Goal: Information Seeking & Learning: Learn about a topic

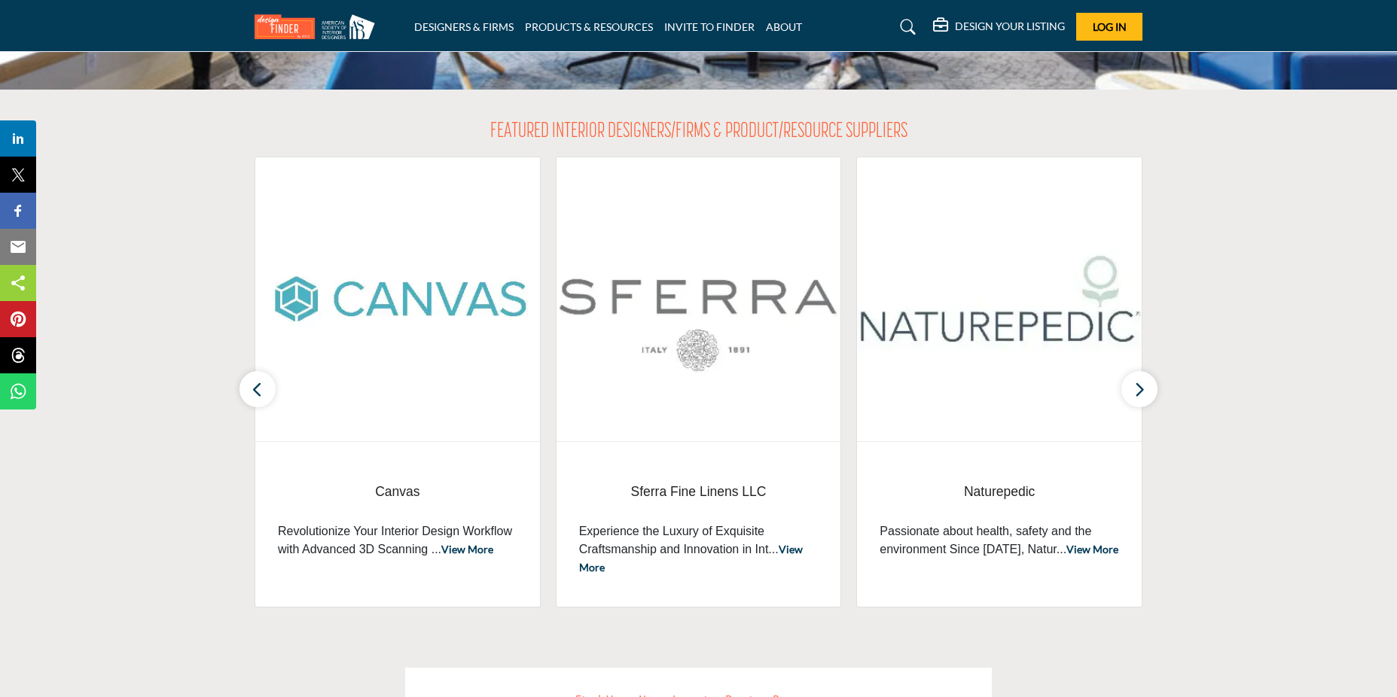
scroll to position [151, 0]
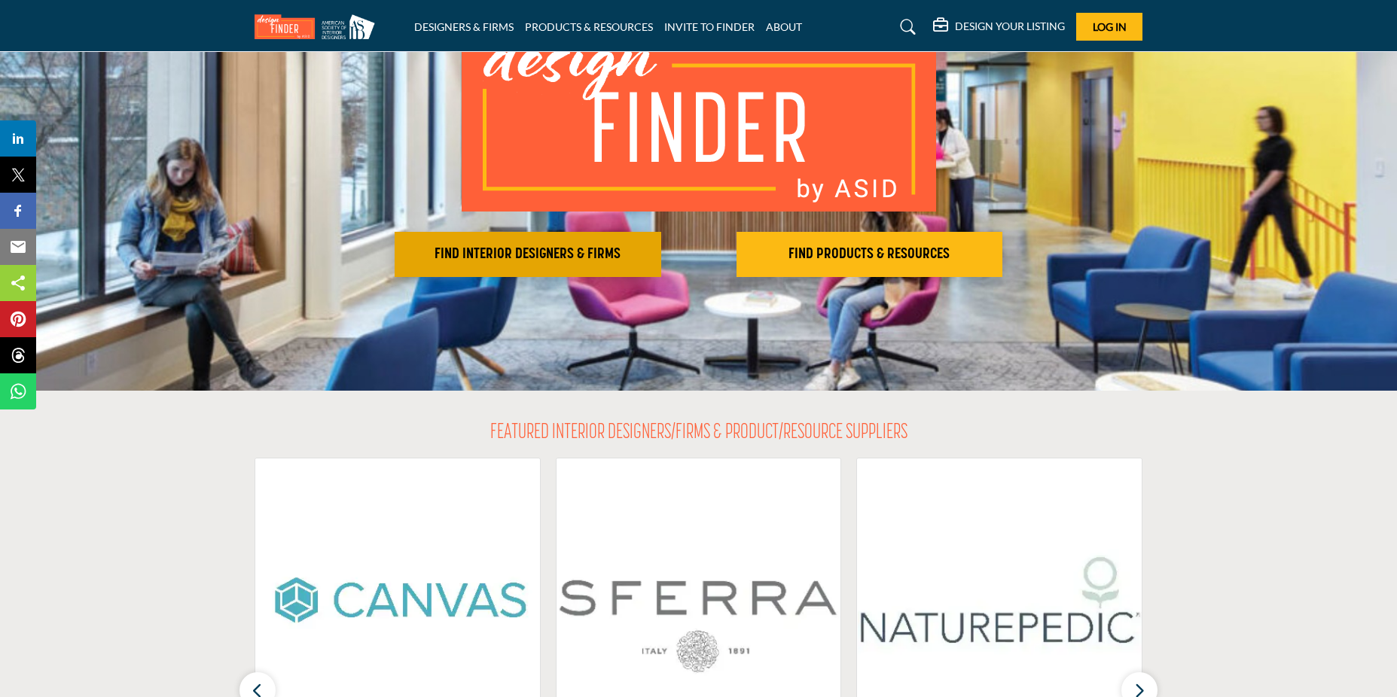
click at [495, 256] on h2 "FIND INTERIOR DESIGNERS & FIRMS" at bounding box center [527, 254] width 257 height 18
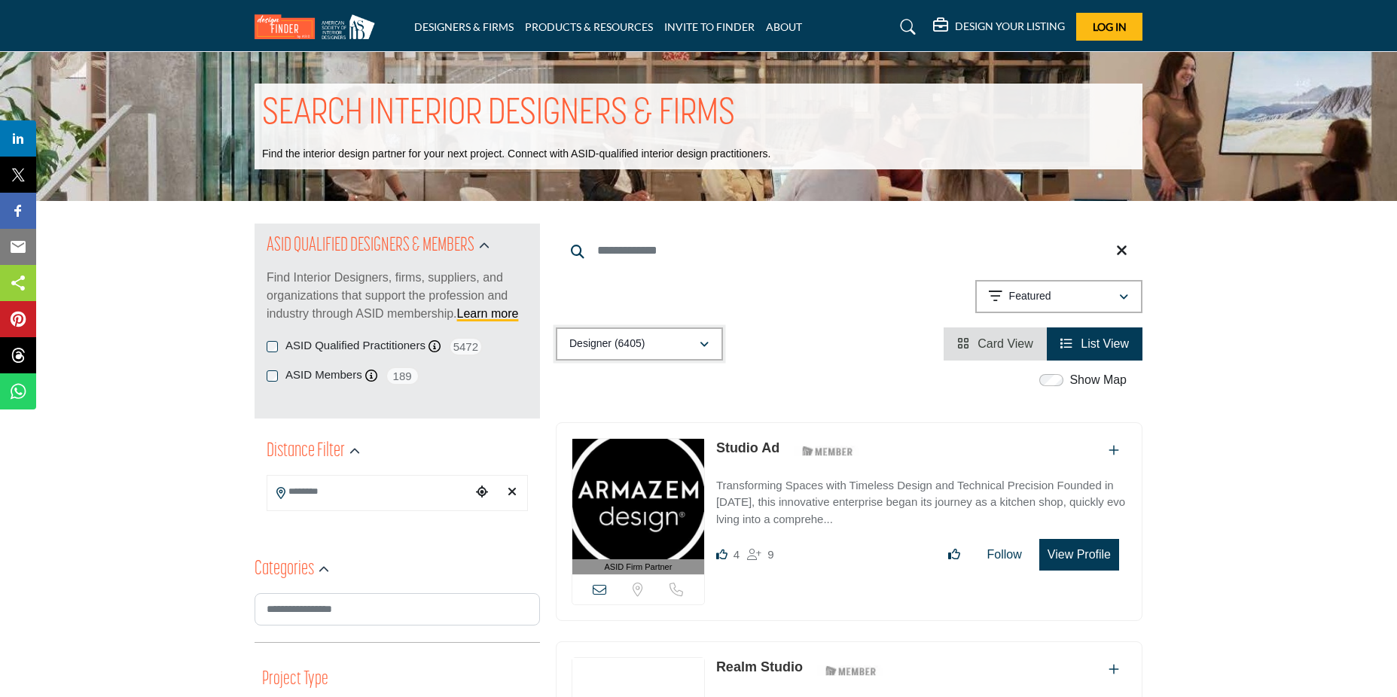
click at [705, 346] on icon "button" at bounding box center [703, 345] width 9 height 11
click at [790, 345] on div "Designer (6405) All (6679) Designer (6405) Products (3) Projects (274)" at bounding box center [849, 343] width 586 height 33
click at [1122, 291] on div "button" at bounding box center [1123, 297] width 11 height 14
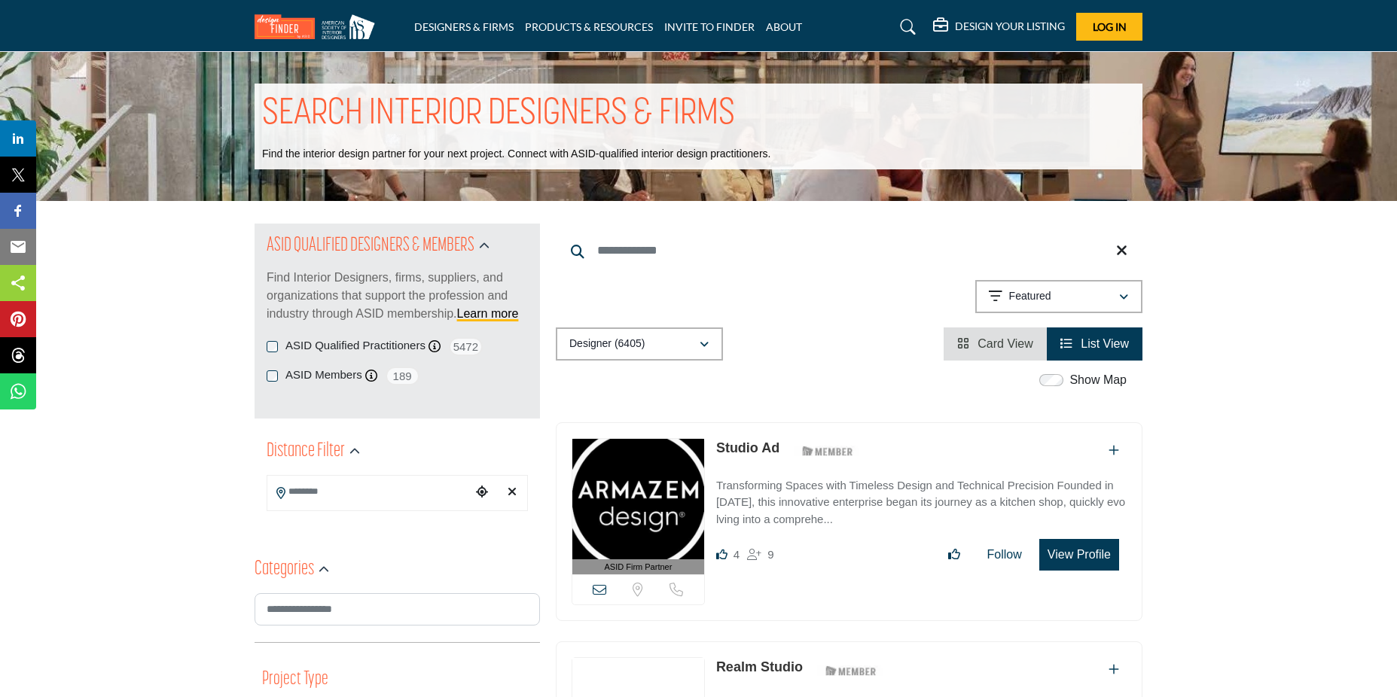
click at [626, 251] on input "Search Keyword" at bounding box center [849, 251] width 586 height 36
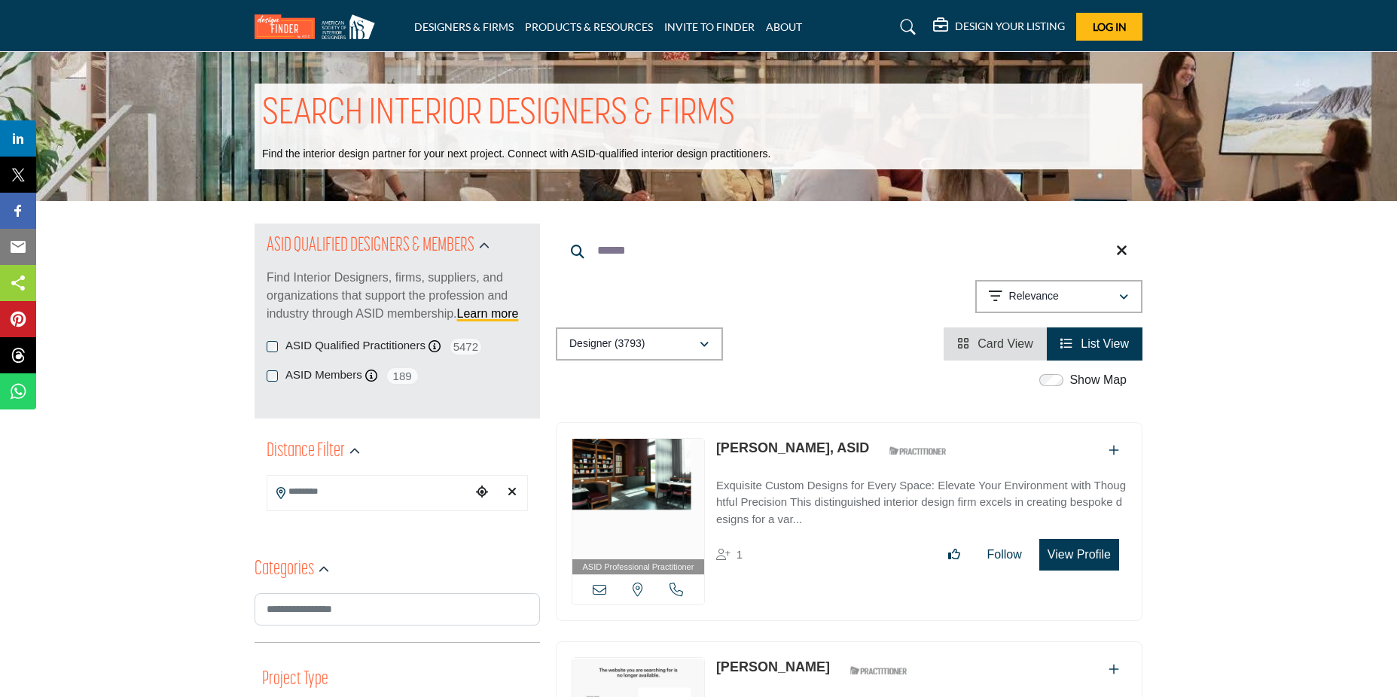
scroll to position [151, 0]
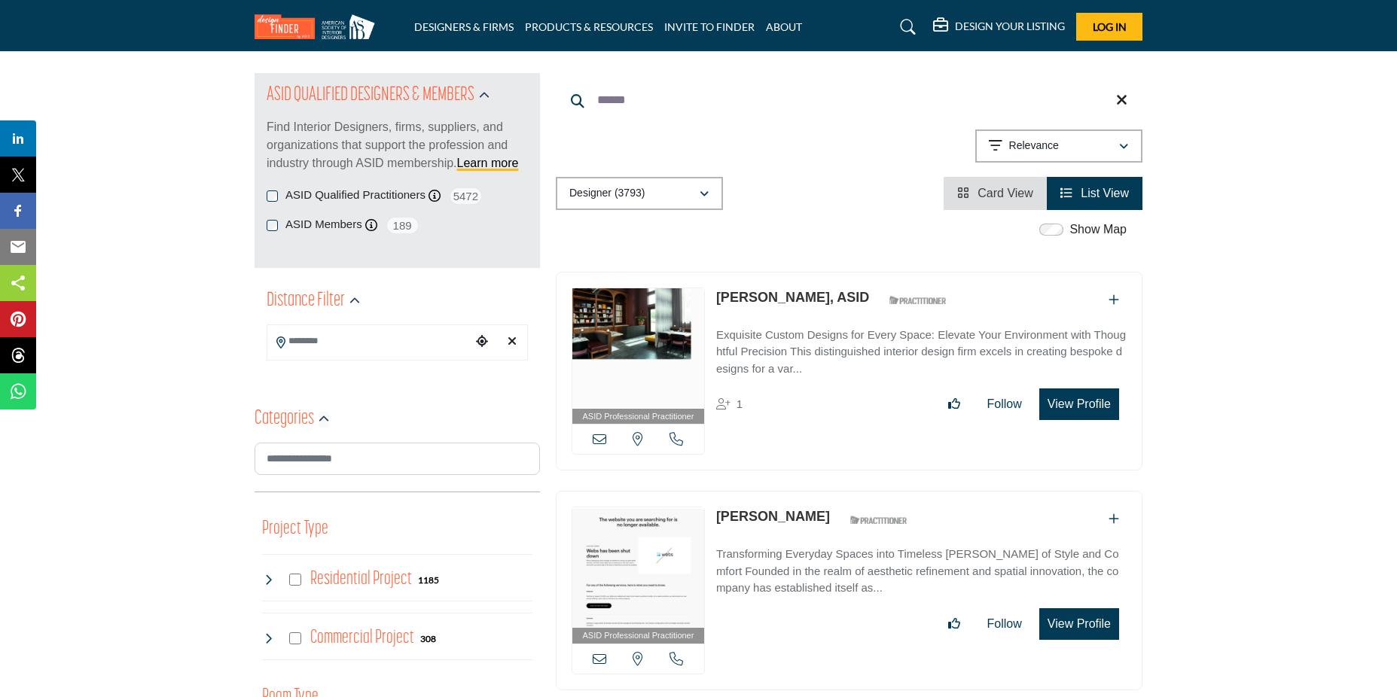
type input "******"
click at [323, 419] on icon "button" at bounding box center [323, 419] width 11 height 11
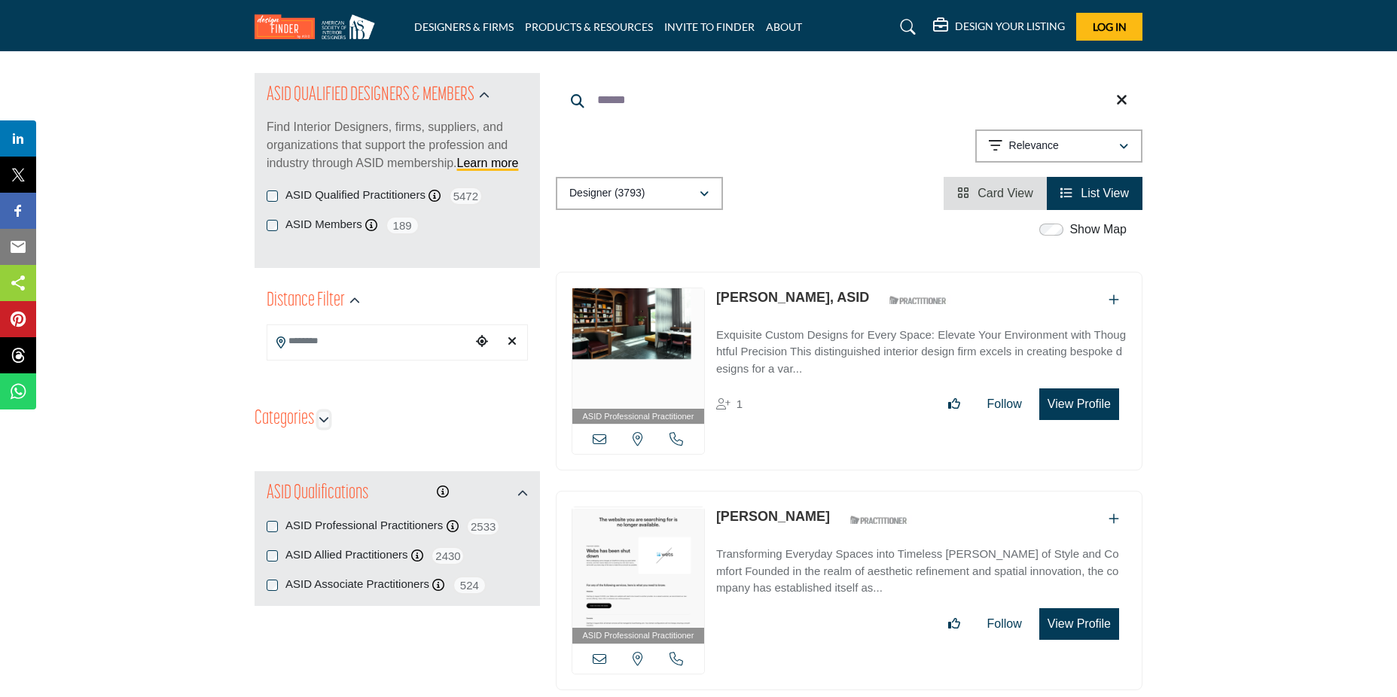
click at [323, 419] on icon "button" at bounding box center [323, 419] width 11 height 11
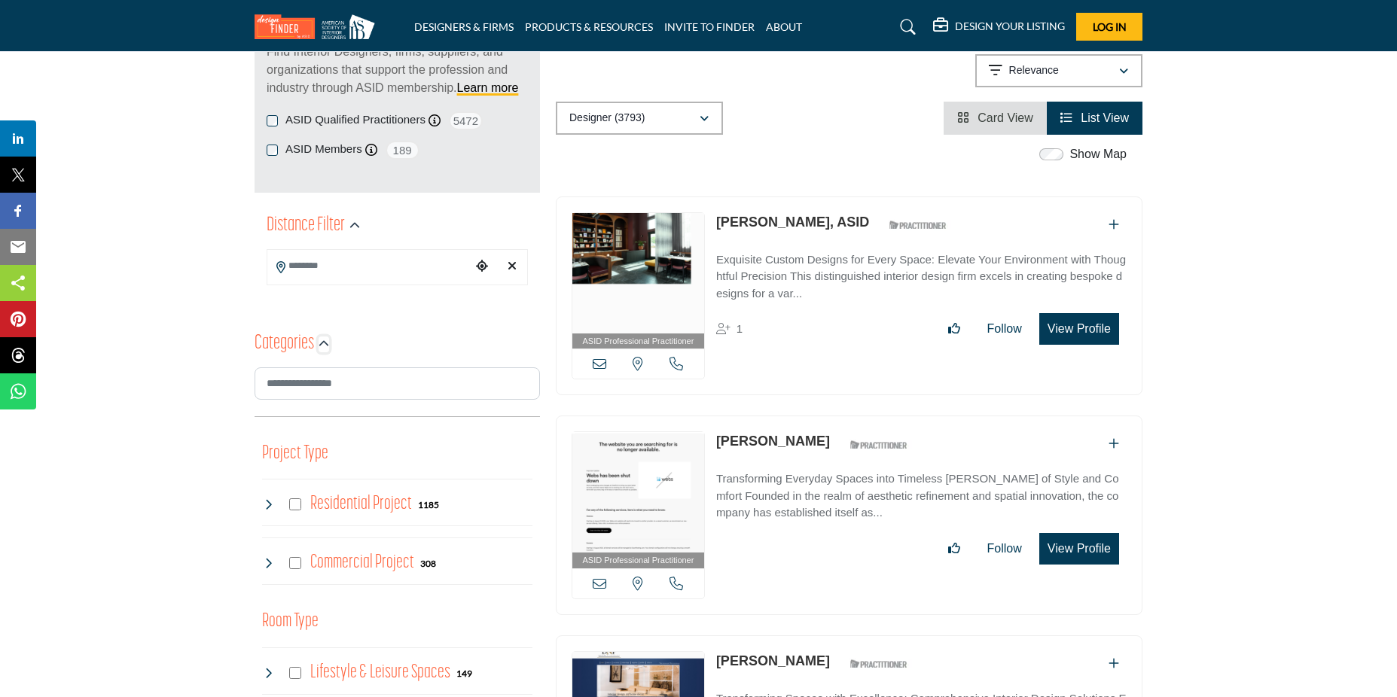
scroll to position [376, 0]
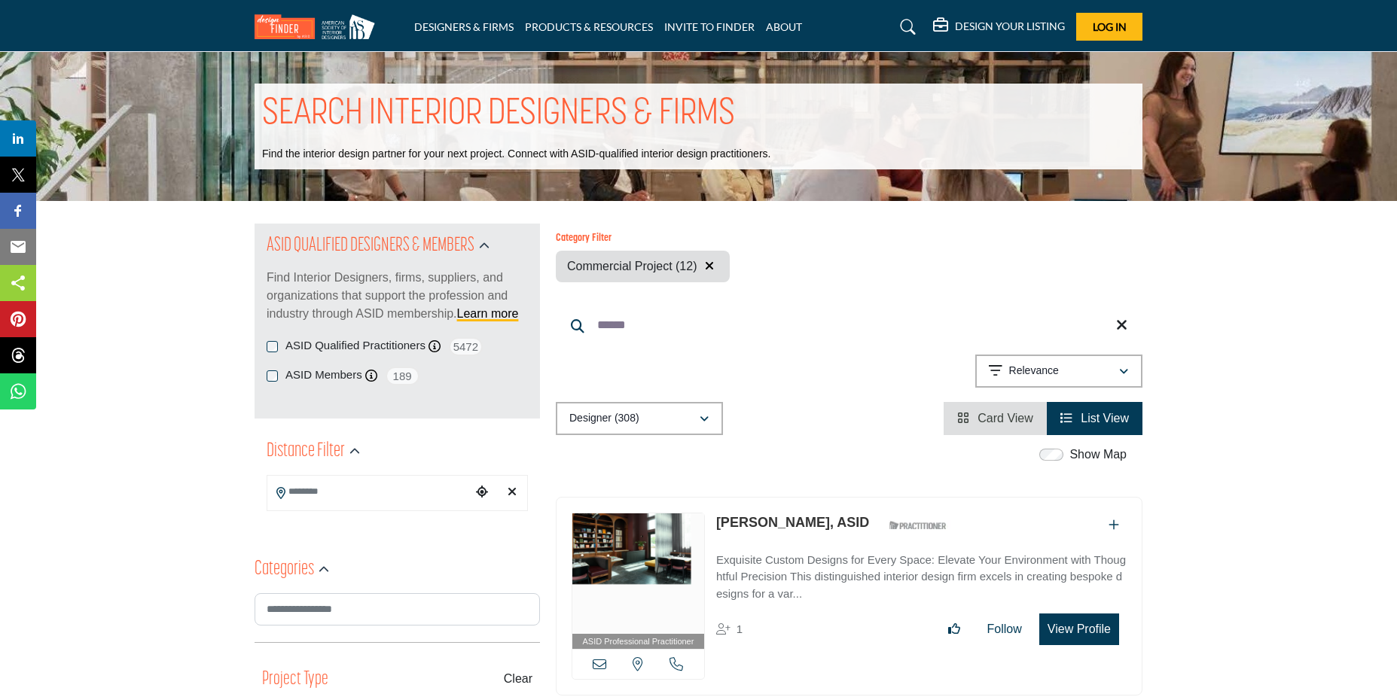
scroll to position [602, 0]
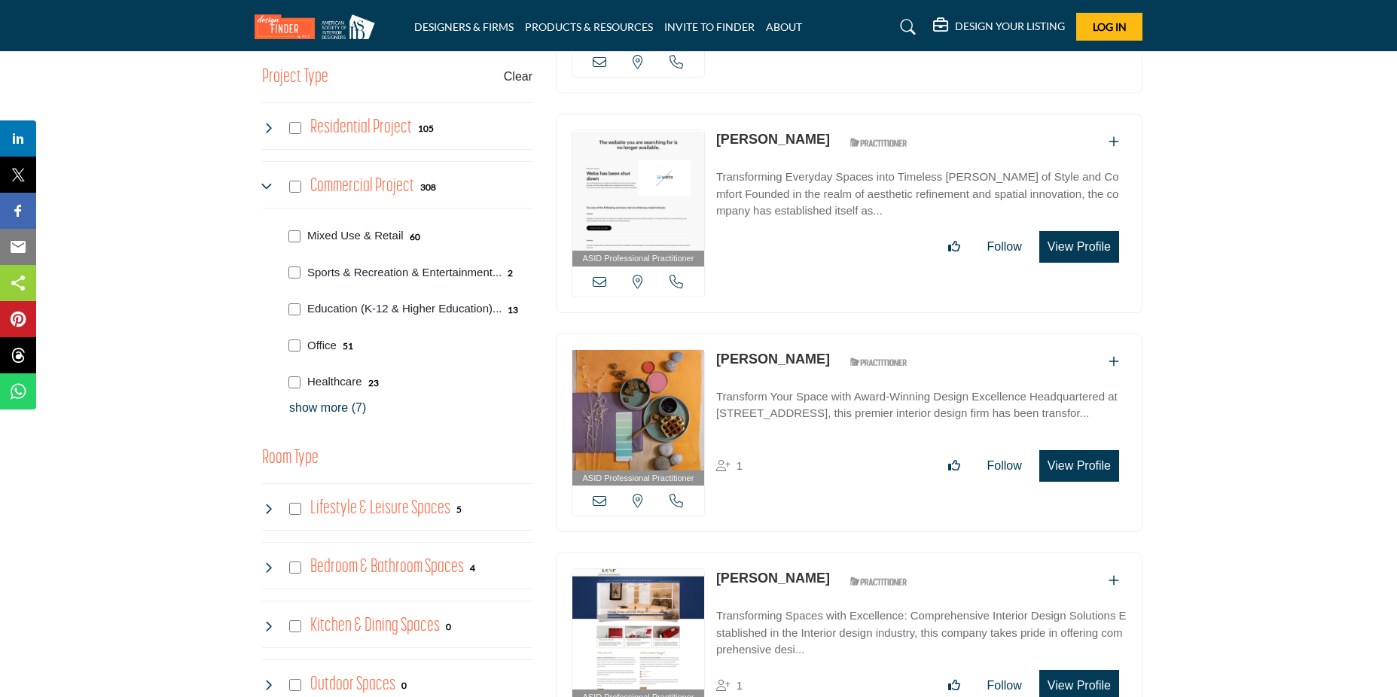
click at [298, 406] on p "show more (7)" at bounding box center [410, 408] width 243 height 18
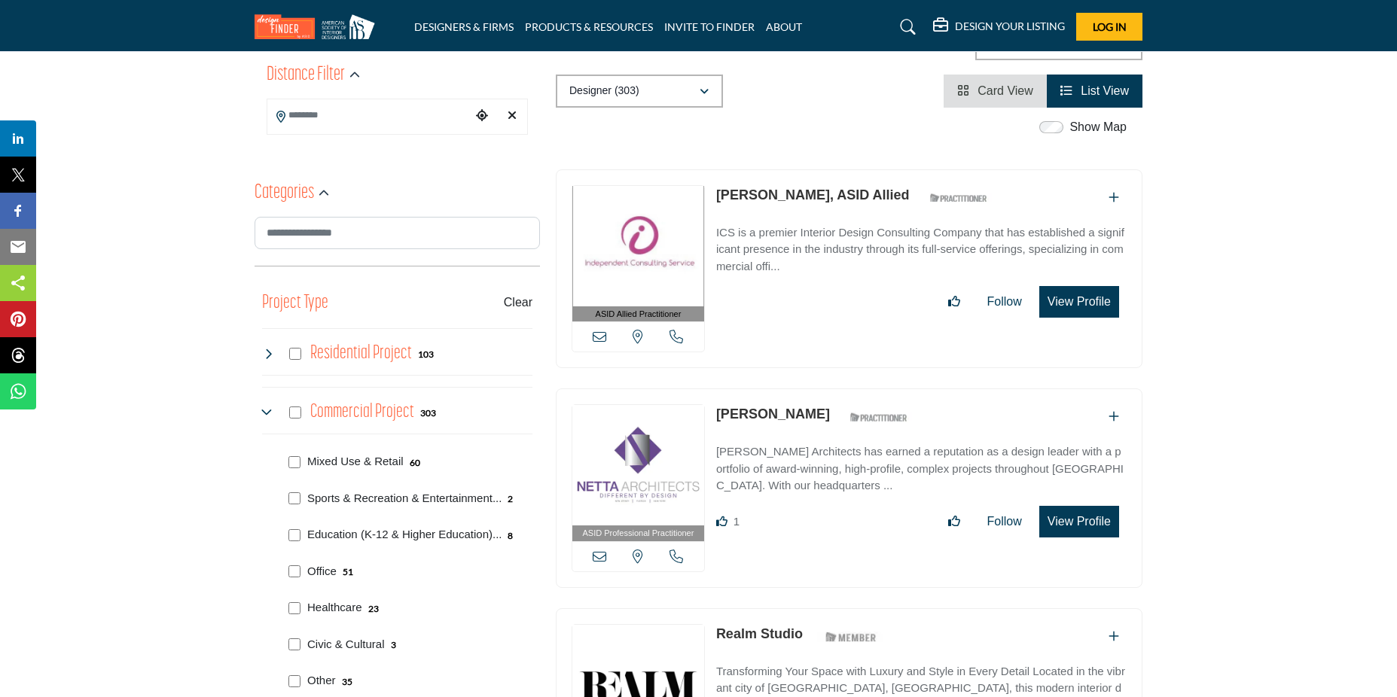
scroll to position [753, 0]
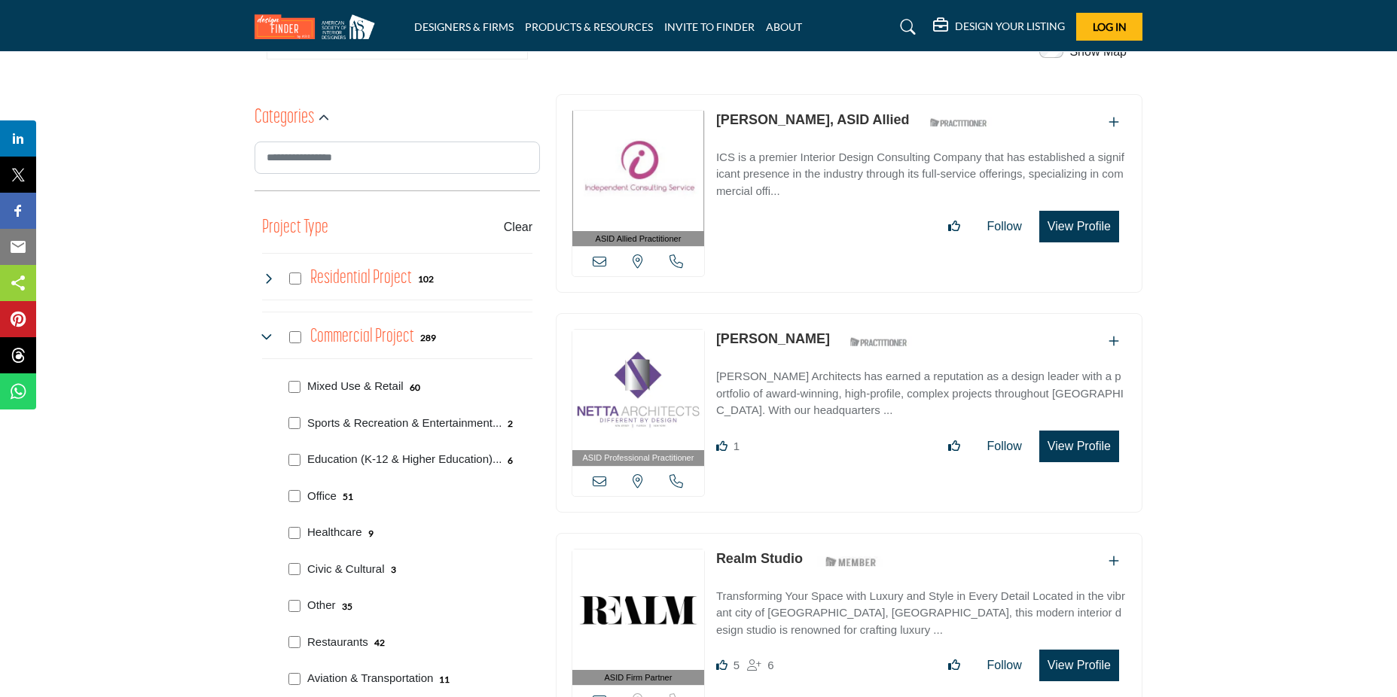
scroll to position [753, 0]
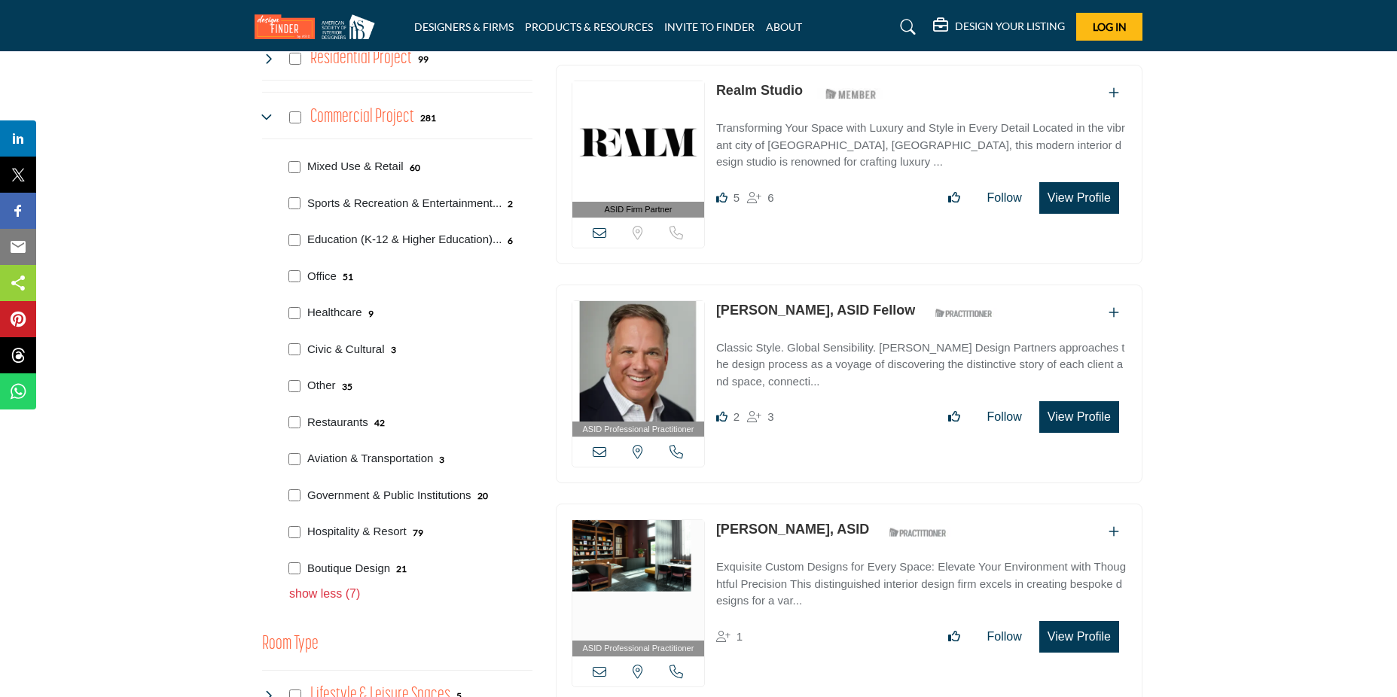
scroll to position [726, 0]
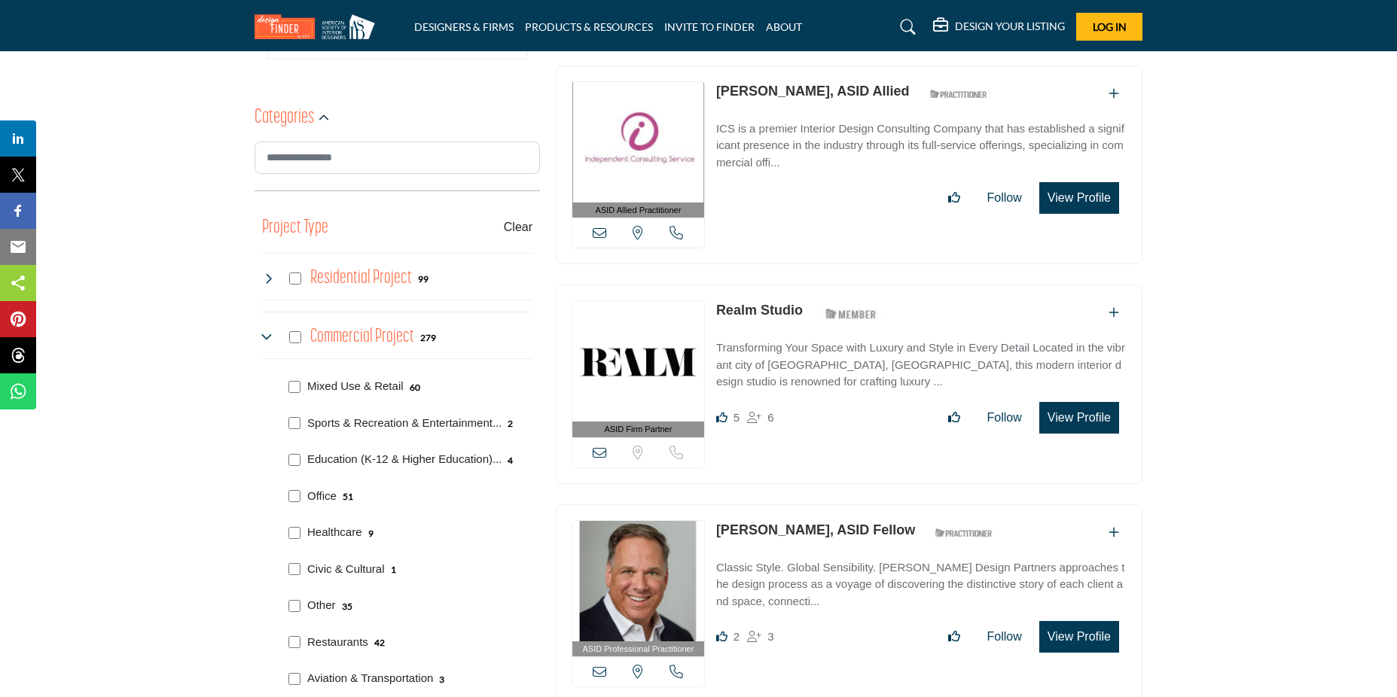
scroll to position [903, 0]
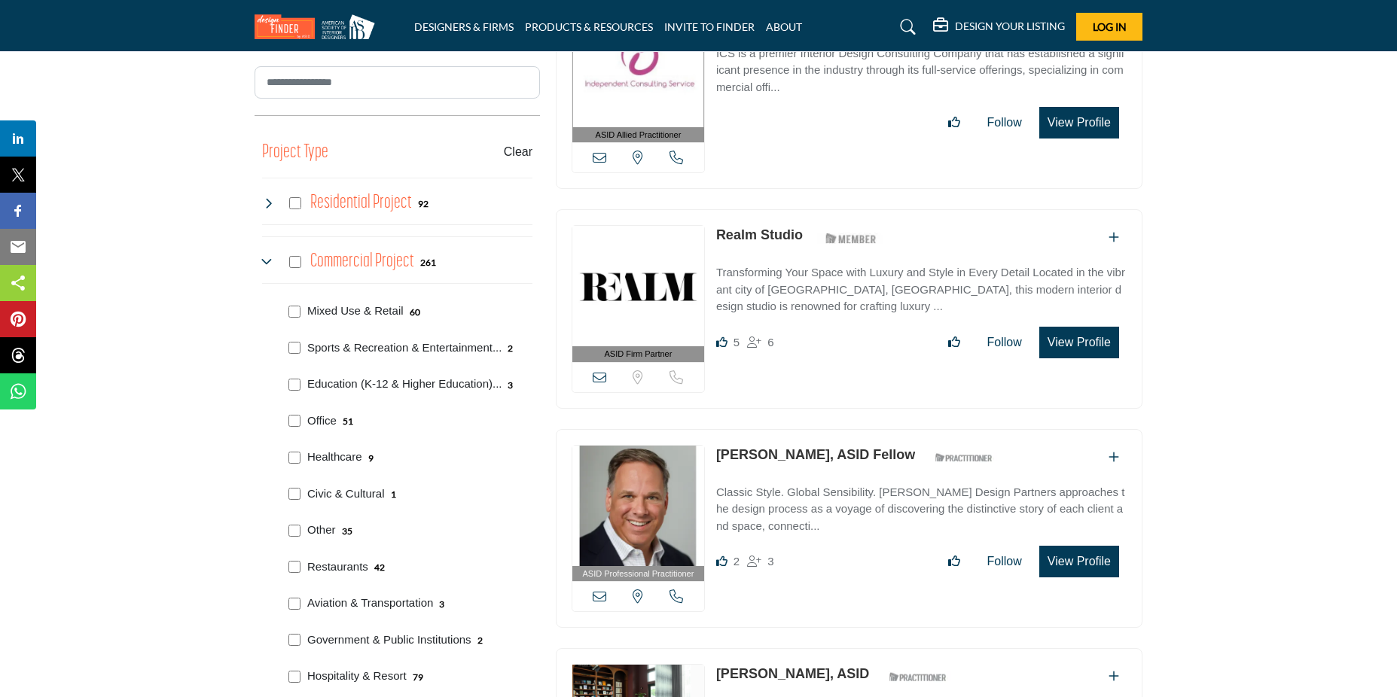
scroll to position [602, 0]
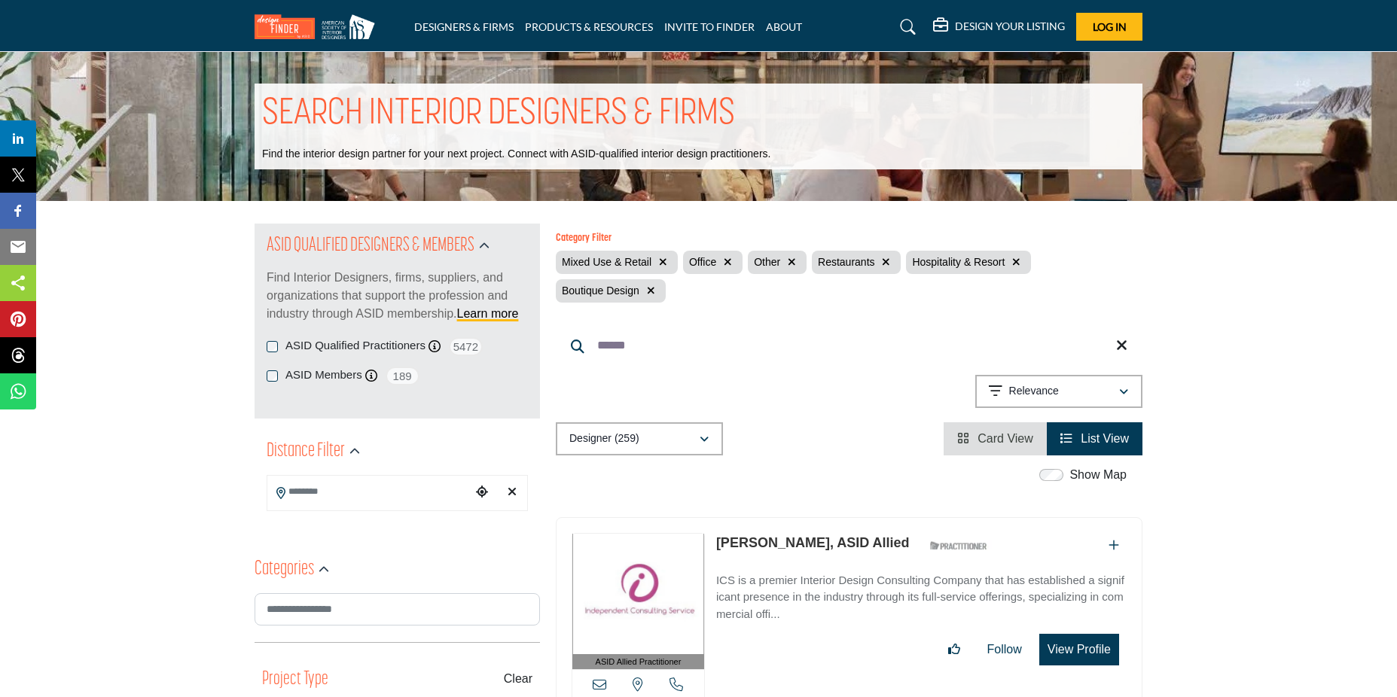
scroll to position [753, 0]
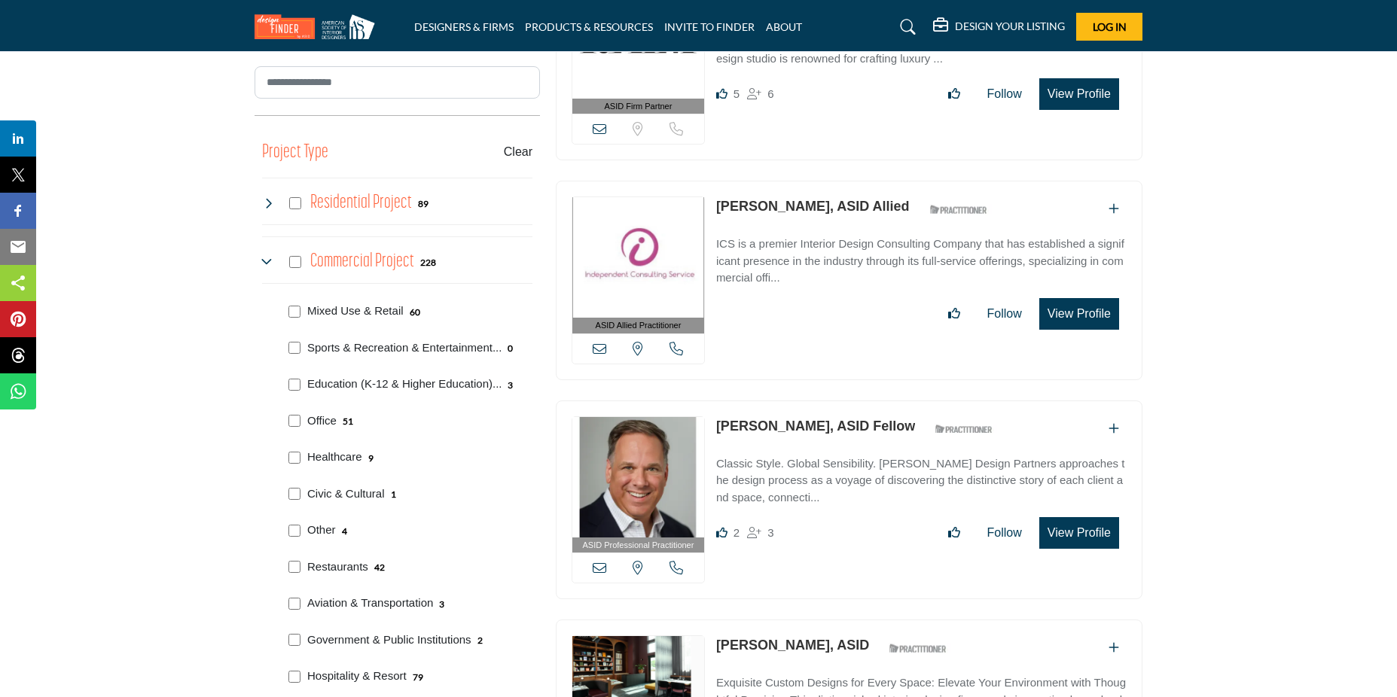
scroll to position [452, 0]
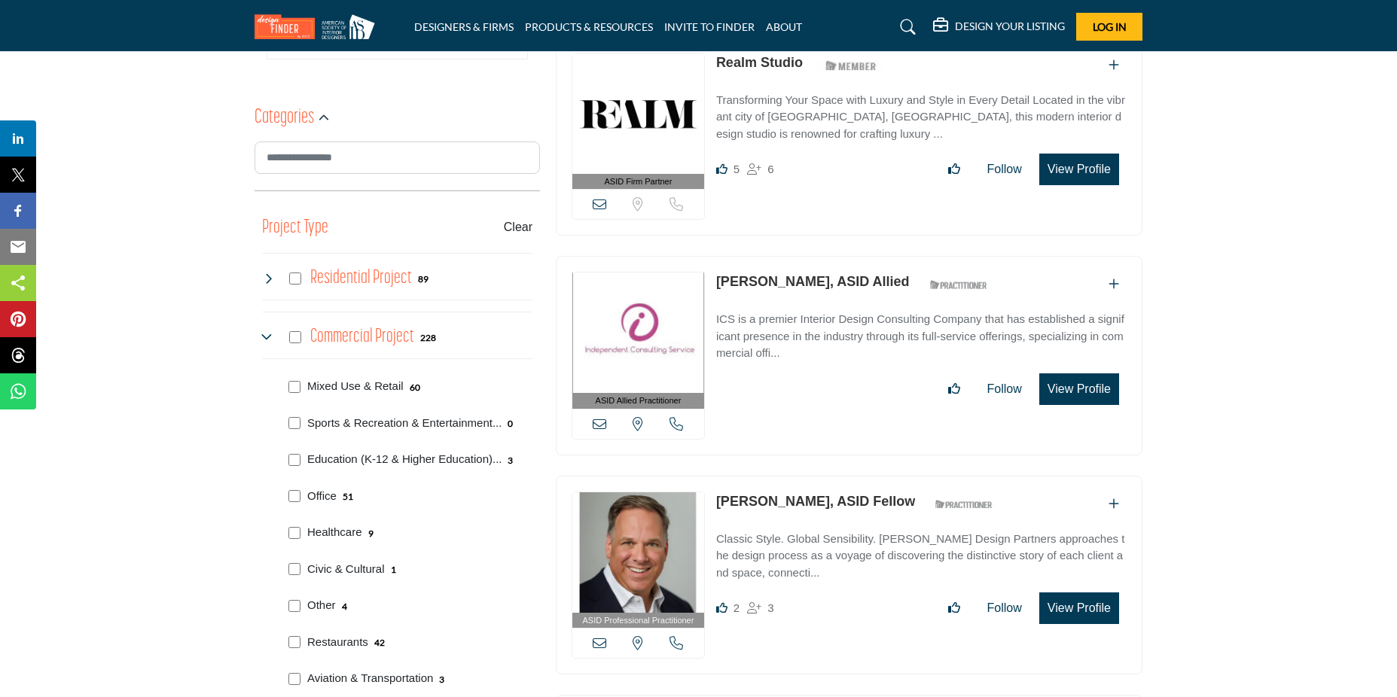
drag, startPoint x: 395, startPoint y: 385, endPoint x: 1321, endPoint y: 300, distance: 929.9
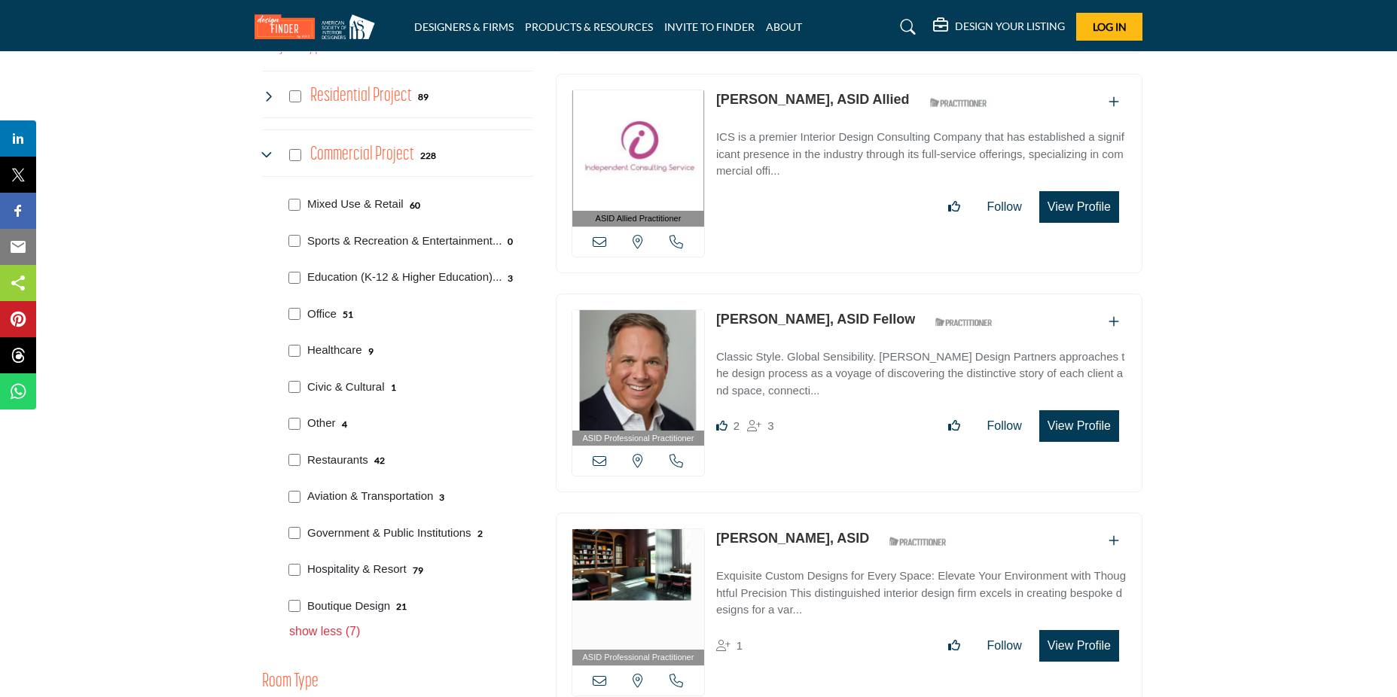
scroll to position [0, 0]
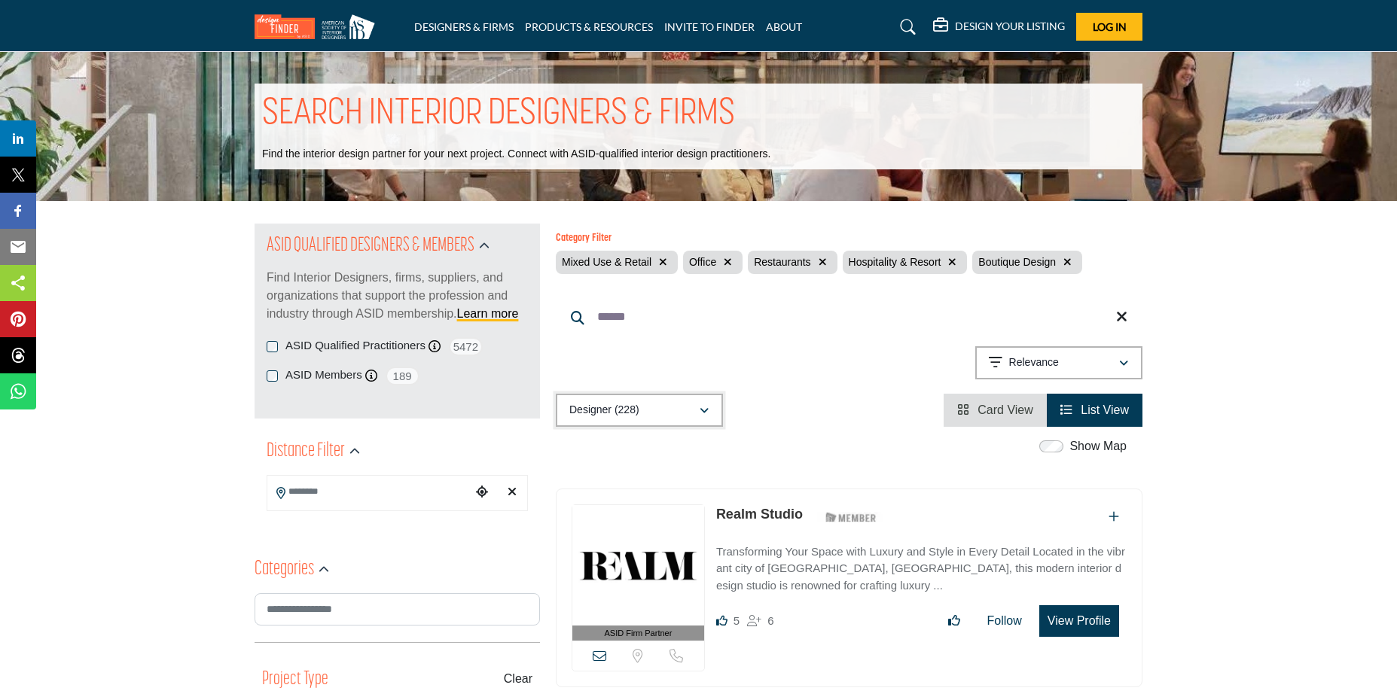
click at [711, 414] on button "Designer (228)" at bounding box center [639, 410] width 167 height 33
click at [611, 522] on div "Projects (5)" at bounding box center [640, 515] width 157 height 28
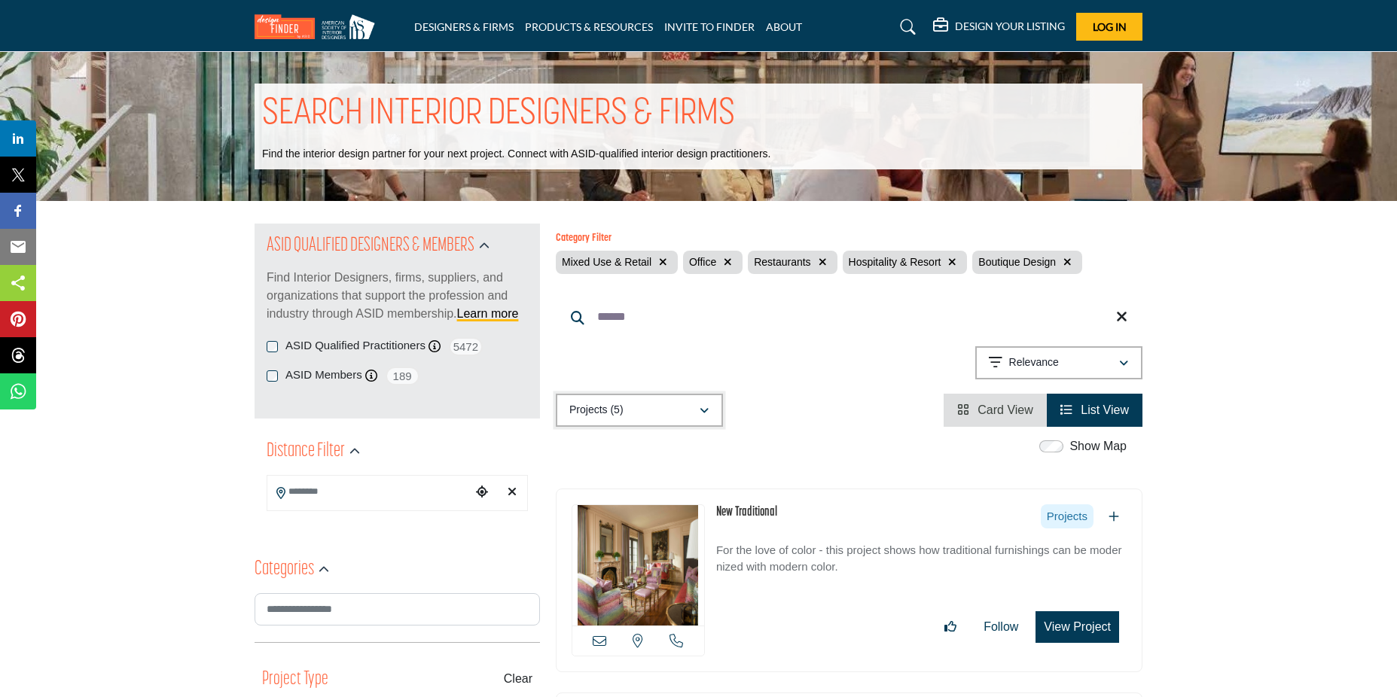
click at [702, 410] on icon "button" at bounding box center [703, 411] width 9 height 11
click at [626, 484] on b "(228)" at bounding box center [629, 484] width 24 height 13
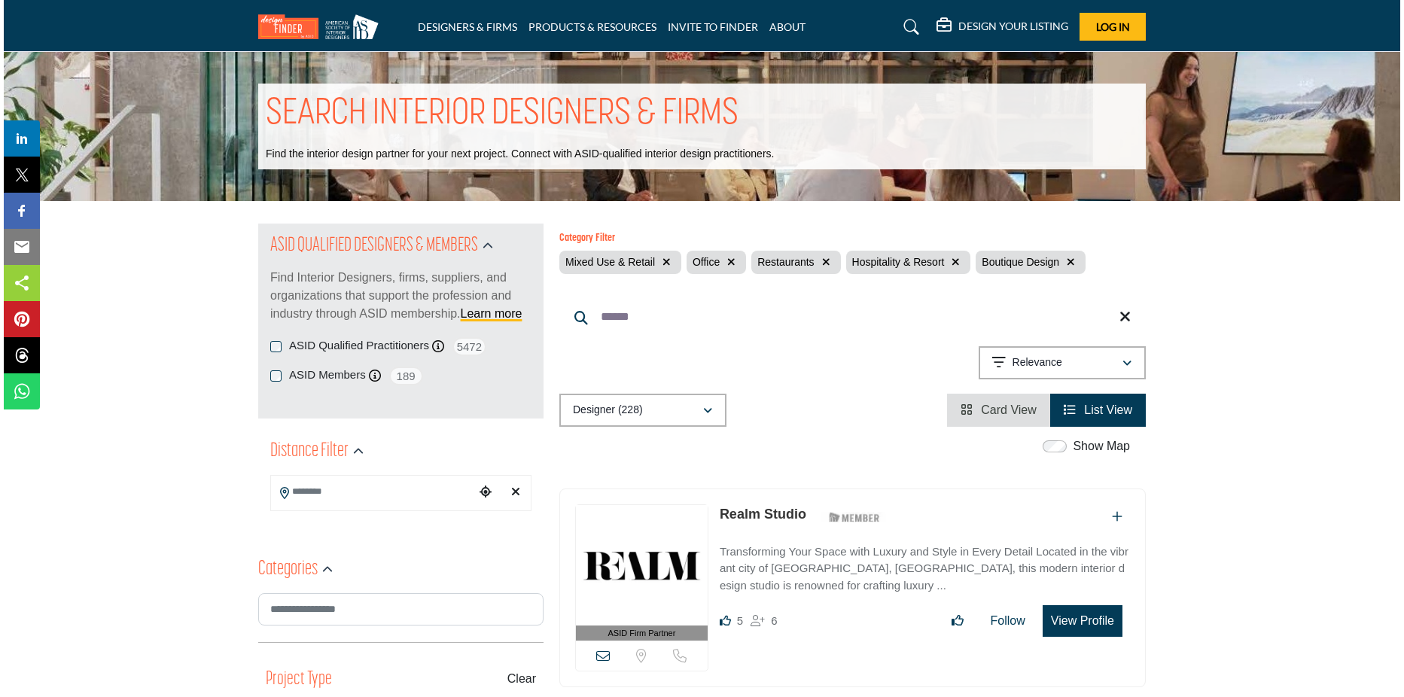
scroll to position [226, 0]
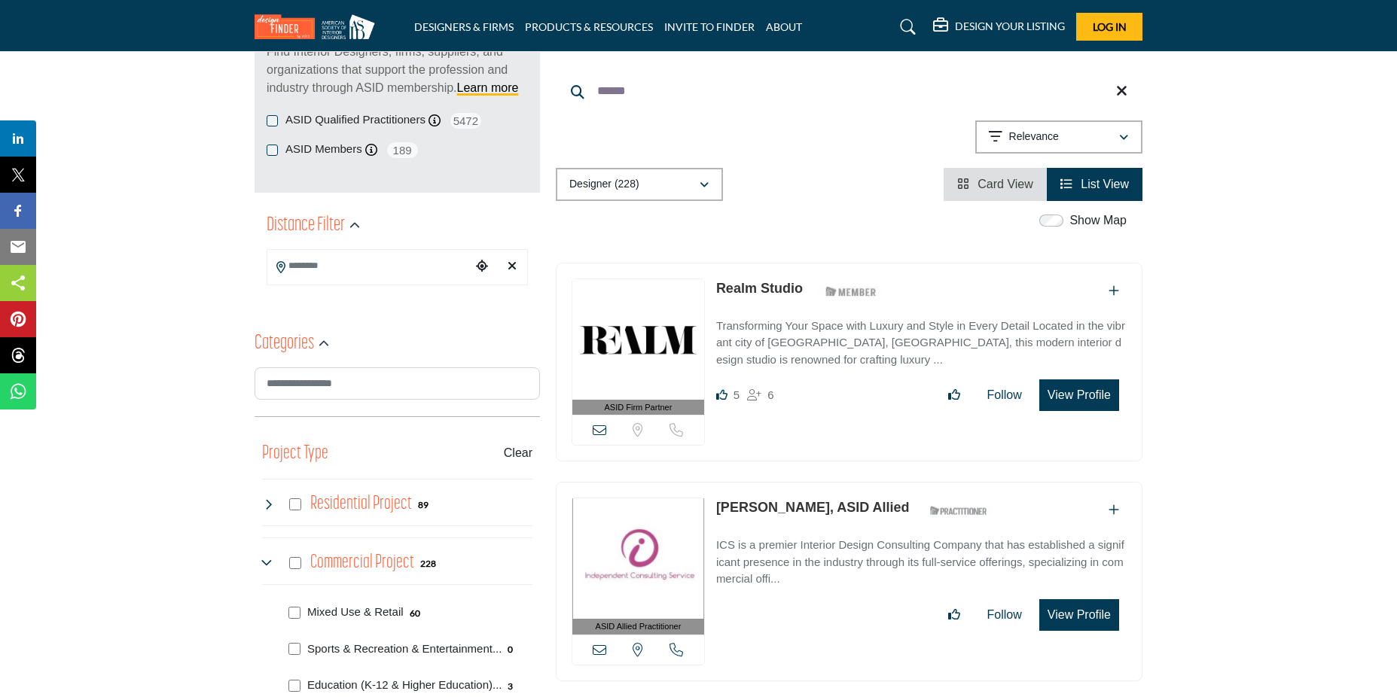
drag, startPoint x: 1061, startPoint y: 395, endPoint x: 1189, endPoint y: 340, distance: 140.3
drag, startPoint x: 1095, startPoint y: 401, endPoint x: 1244, endPoint y: 459, distance: 160.2
click at [1080, 394] on button "View Profile" at bounding box center [1079, 395] width 80 height 32
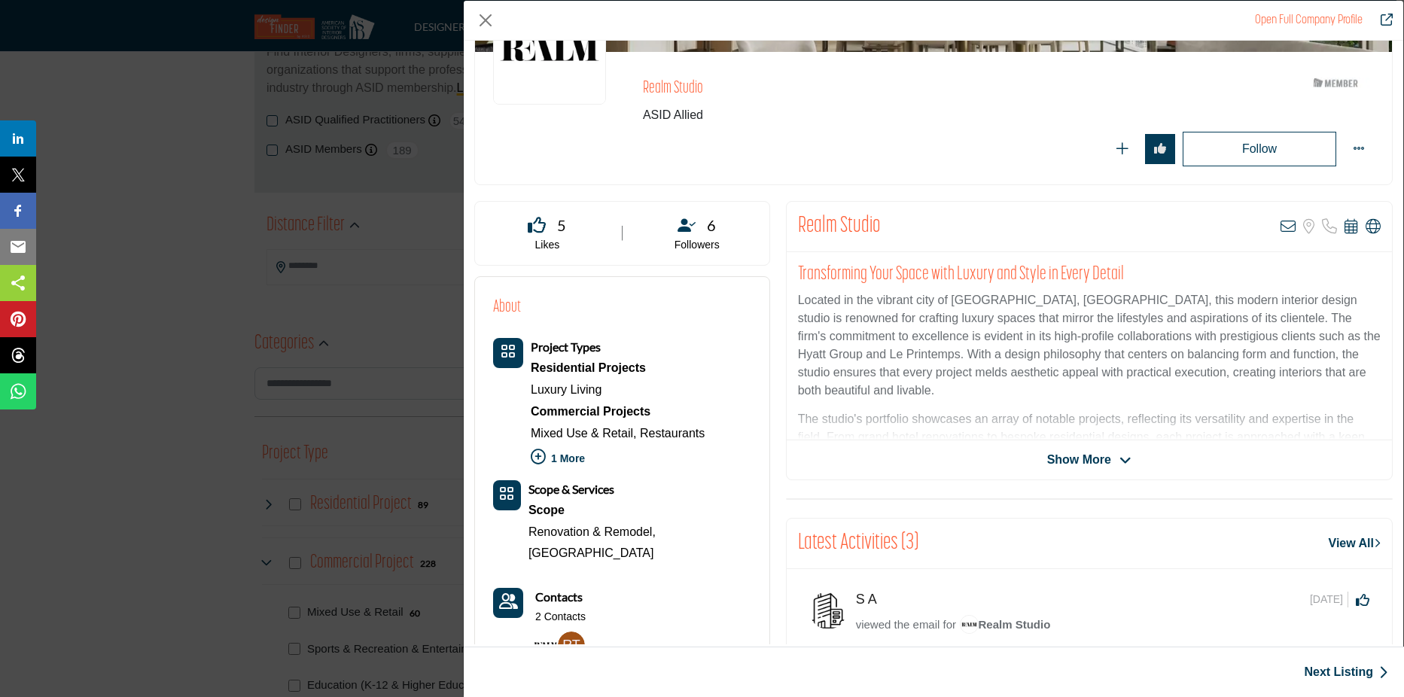
scroll to position [362, 0]
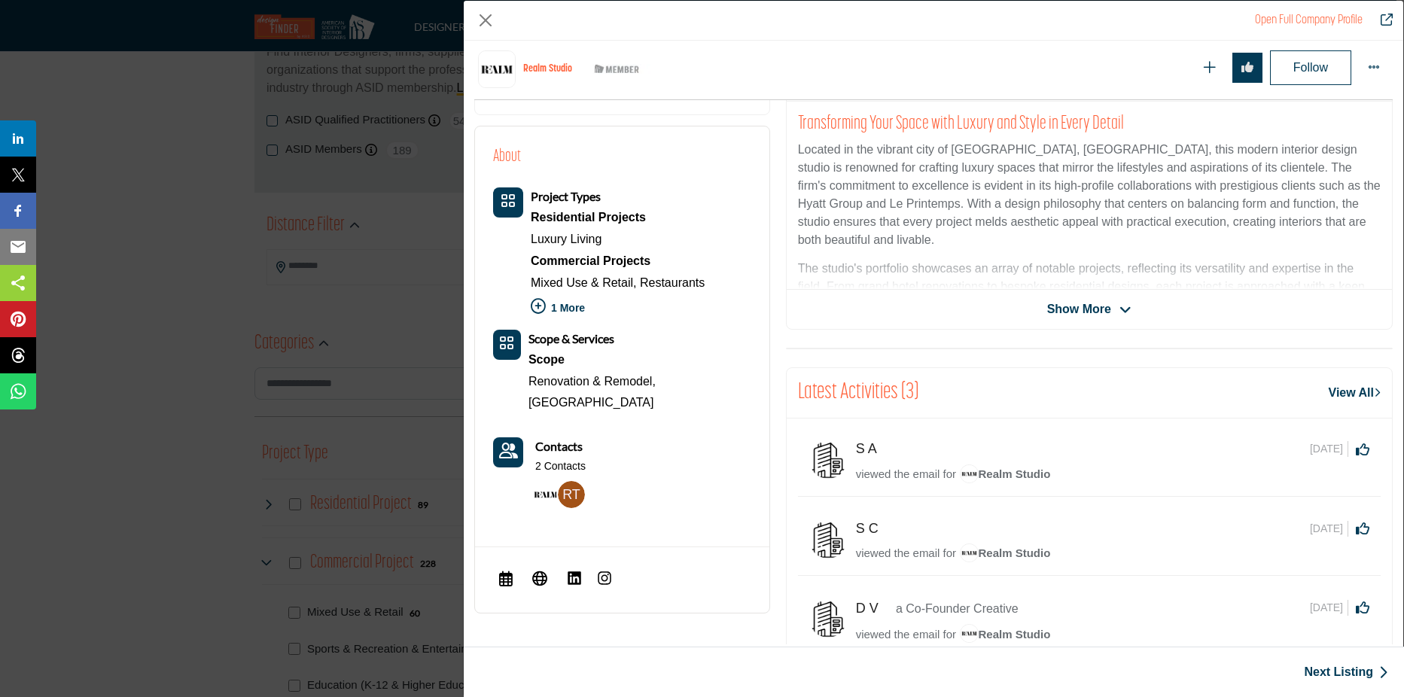
click at [1062, 309] on span "Show More" at bounding box center [1079, 309] width 64 height 18
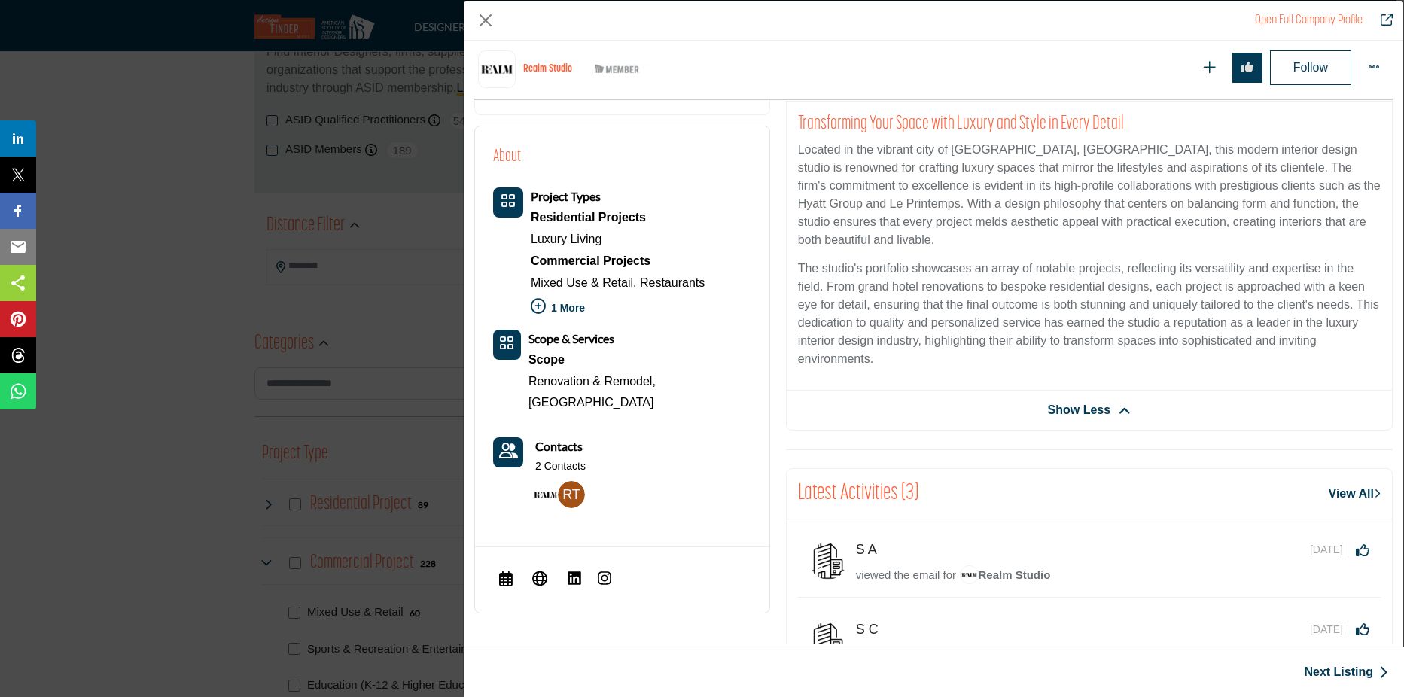
click at [571, 309] on p "1 More" at bounding box center [618, 310] width 174 height 33
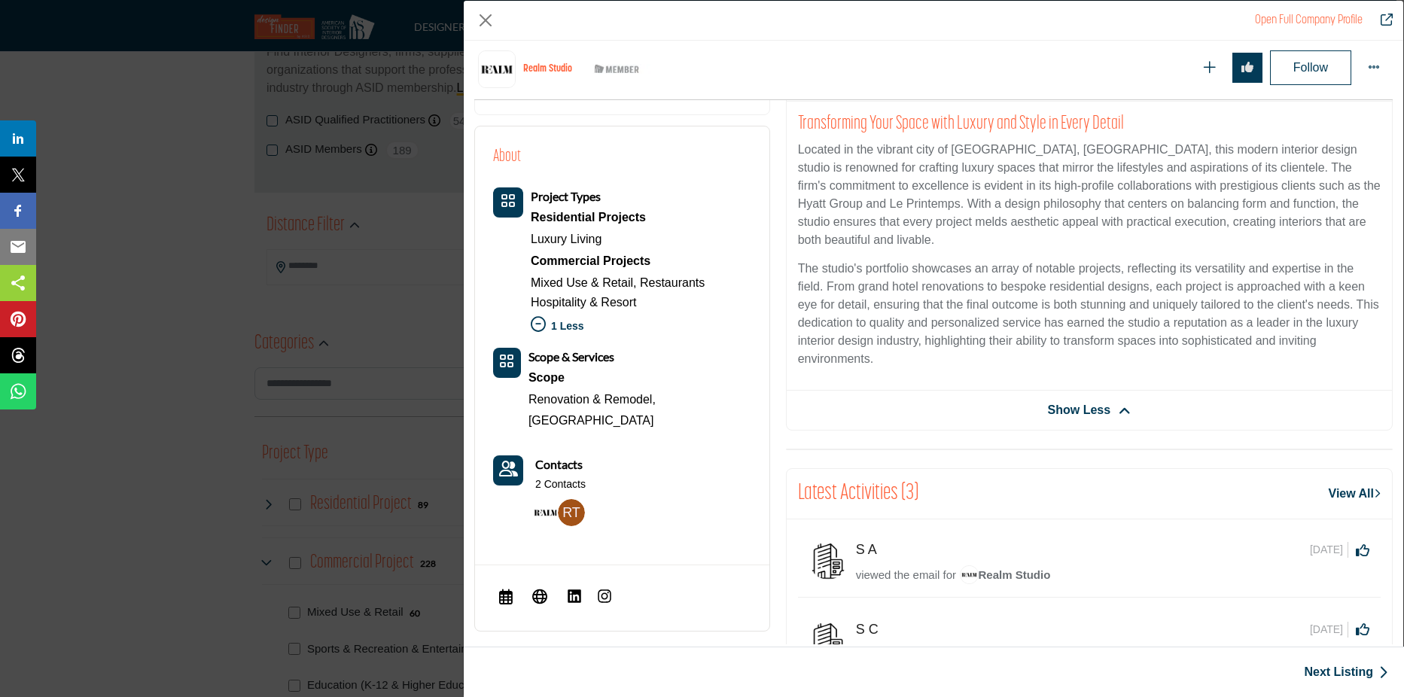
click at [607, 264] on div "Commercial Projects" at bounding box center [618, 261] width 174 height 23
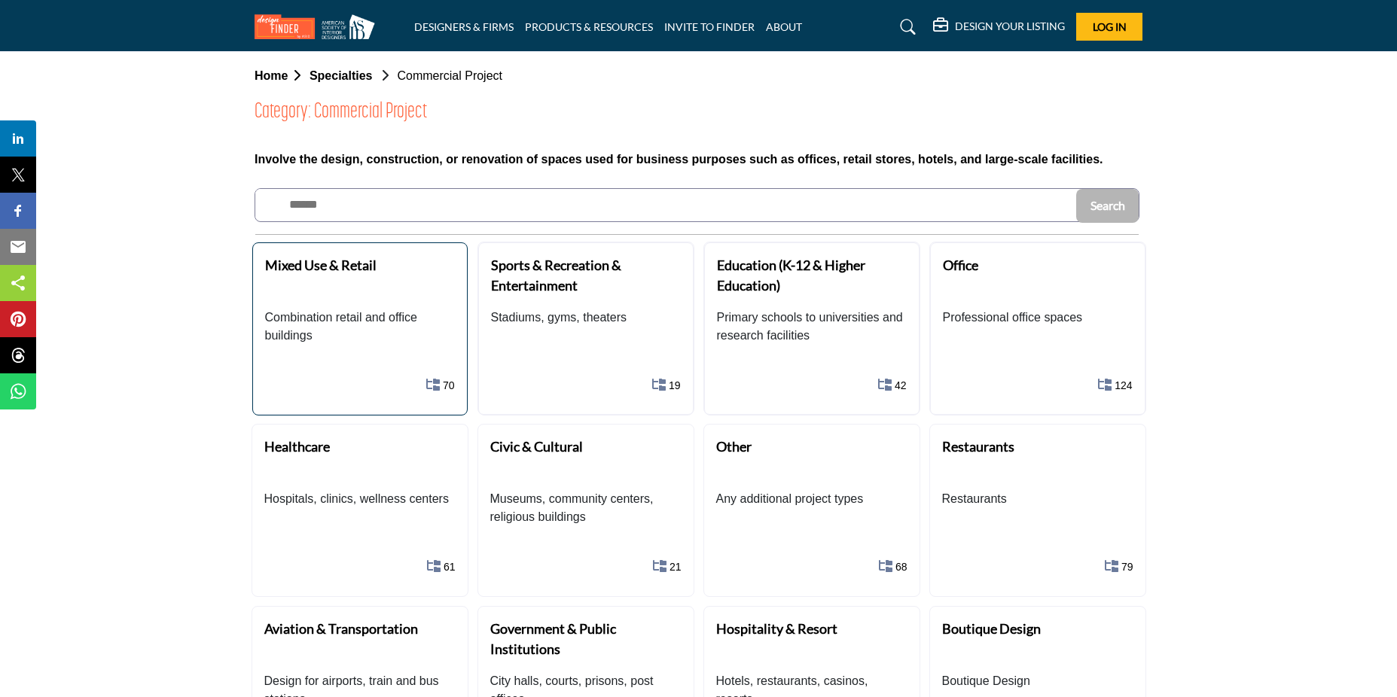
click at [340, 267] on b "Mixed Use & Retail" at bounding box center [320, 265] width 111 height 17
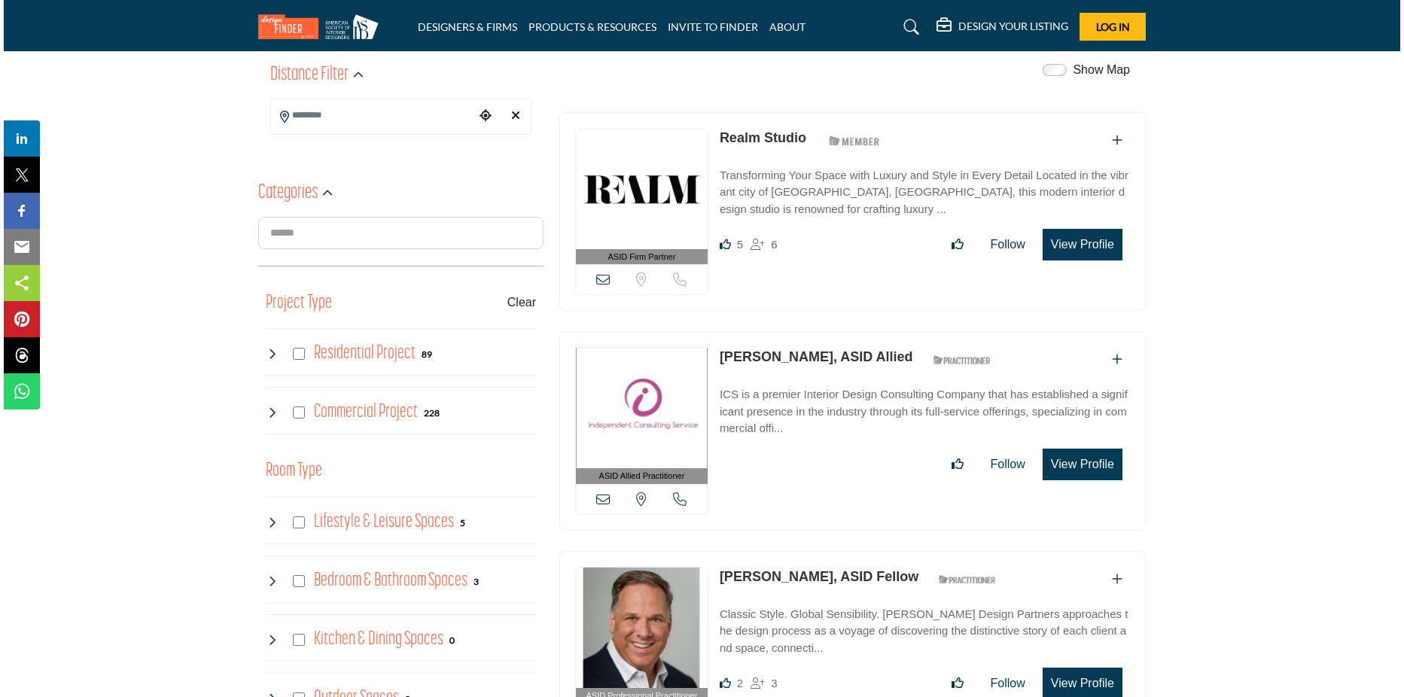
scroll to position [452, 0]
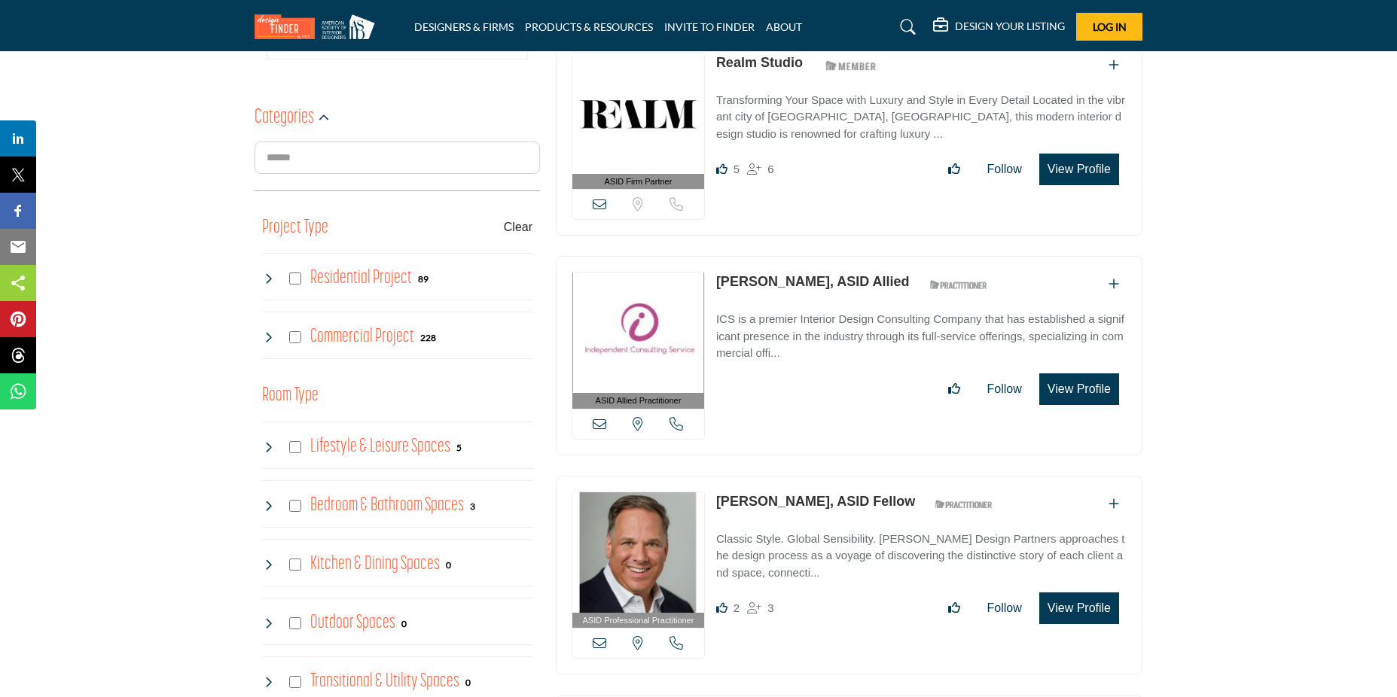
click at [1077, 169] on button "View Profile" at bounding box center [1079, 170] width 80 height 32
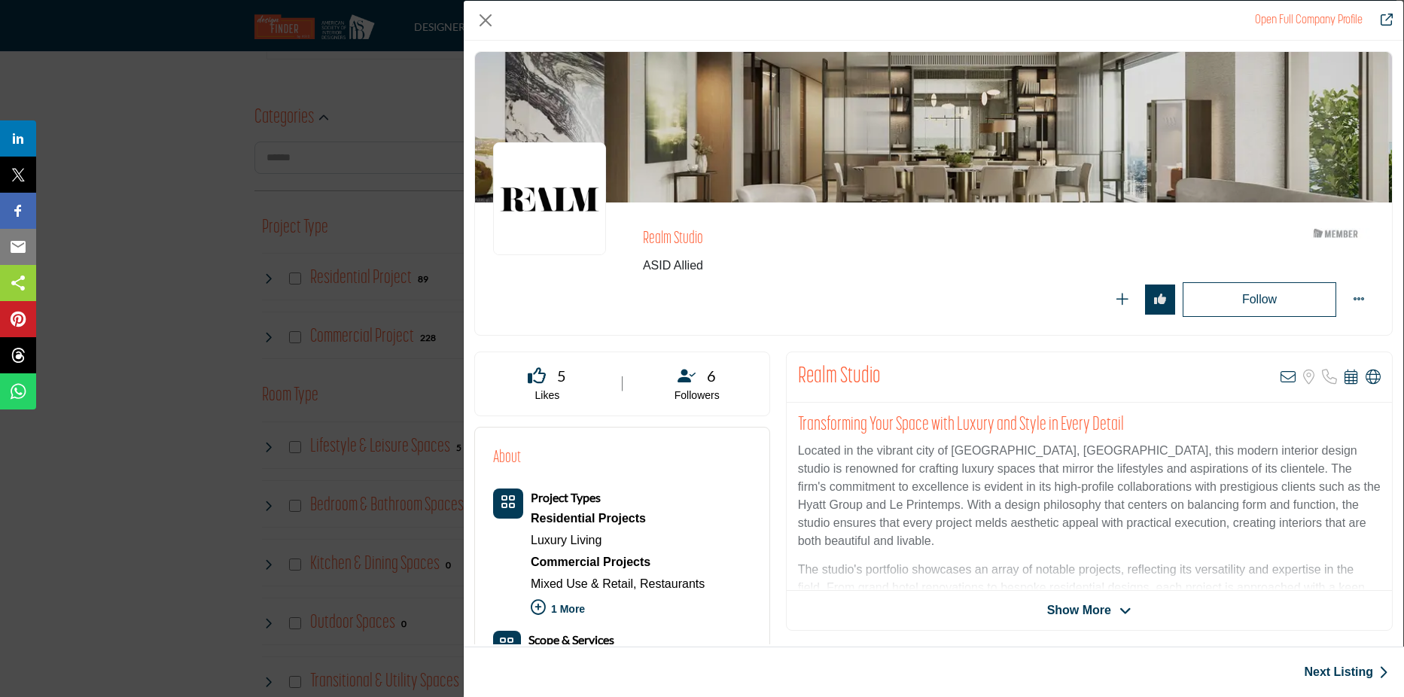
drag, startPoint x: 1367, startPoint y: 378, endPoint x: 1341, endPoint y: 486, distance: 111.6
click at [1341, 486] on p "Located in the vibrant city of [GEOGRAPHIC_DATA], [GEOGRAPHIC_DATA], this moder…" at bounding box center [1089, 496] width 583 height 108
click at [1366, 375] on icon "Company Data Modal" at bounding box center [1373, 377] width 15 height 15
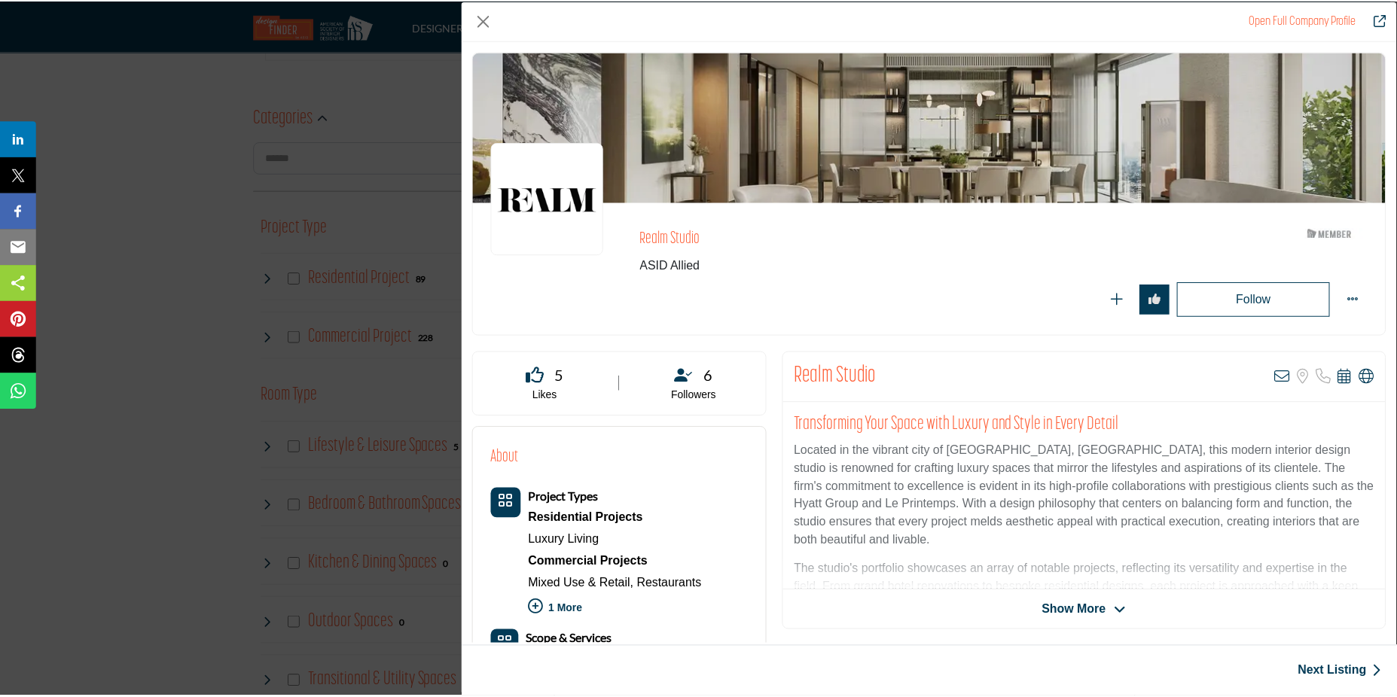
scroll to position [75, 0]
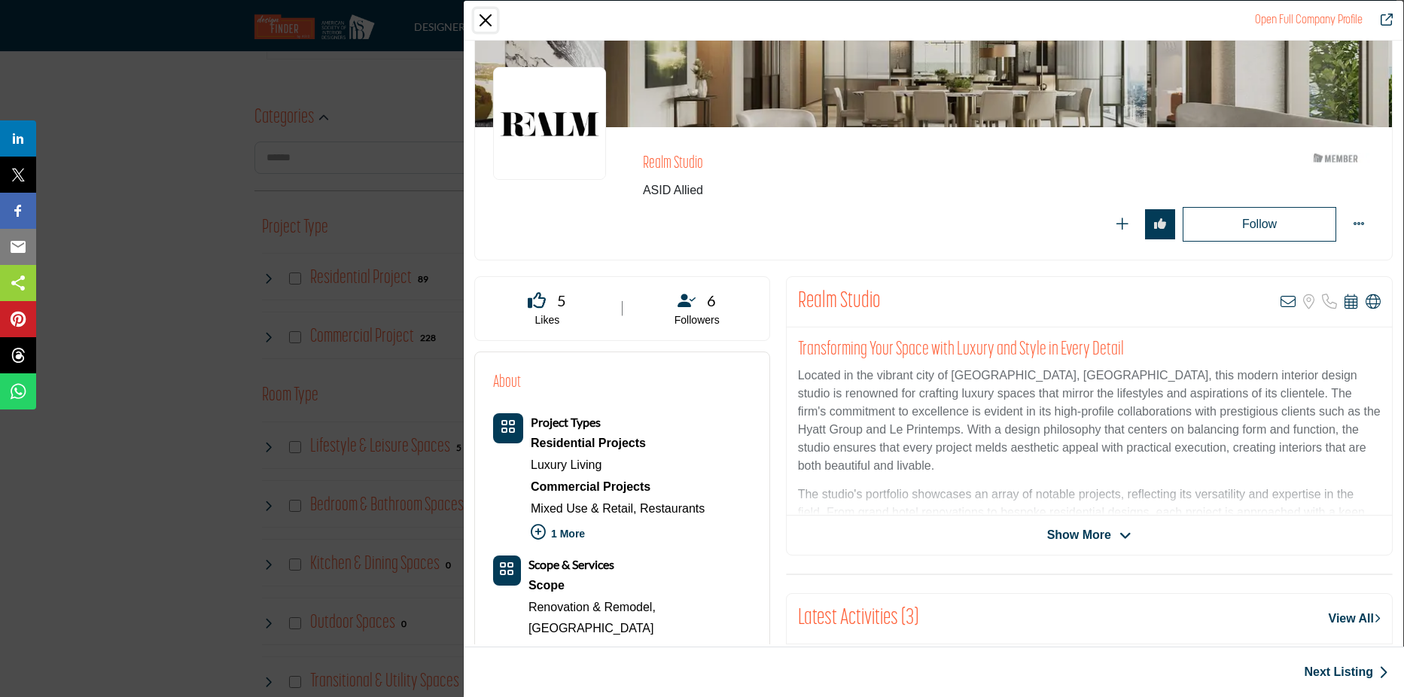
click at [489, 20] on button "Close" at bounding box center [485, 20] width 23 height 23
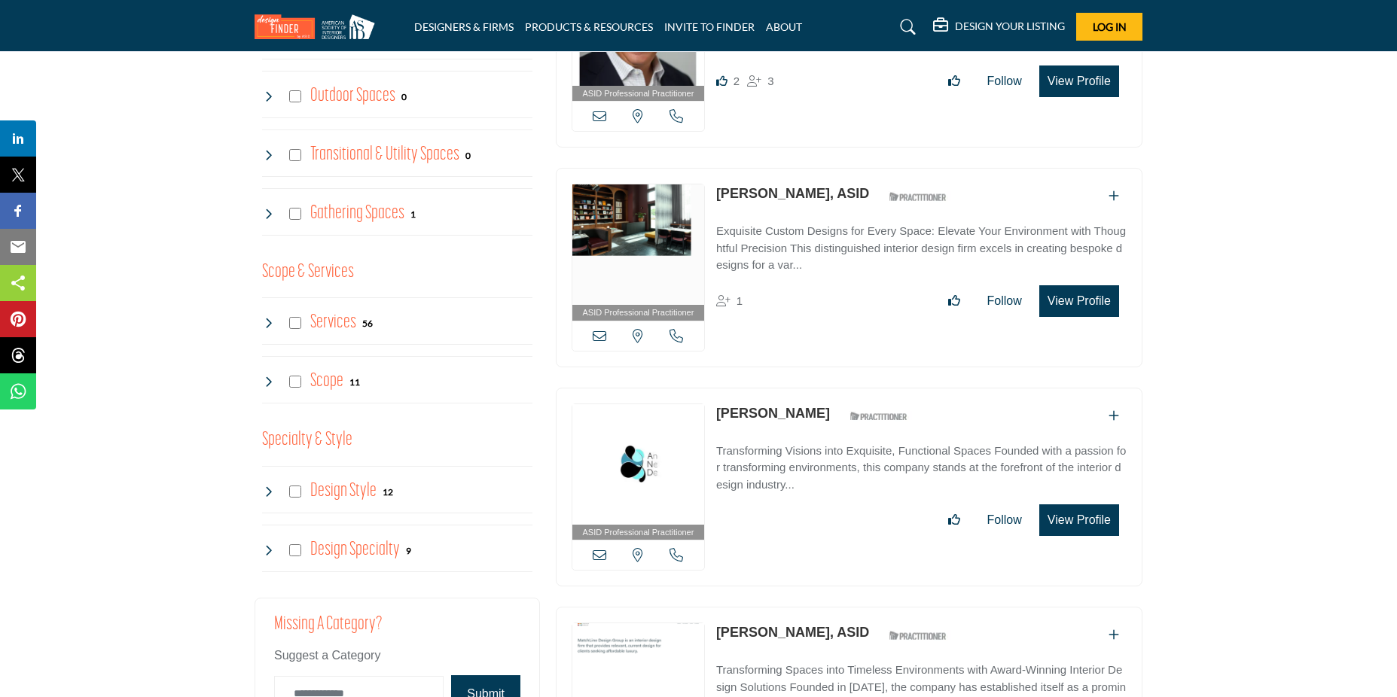
scroll to position [1054, 0]
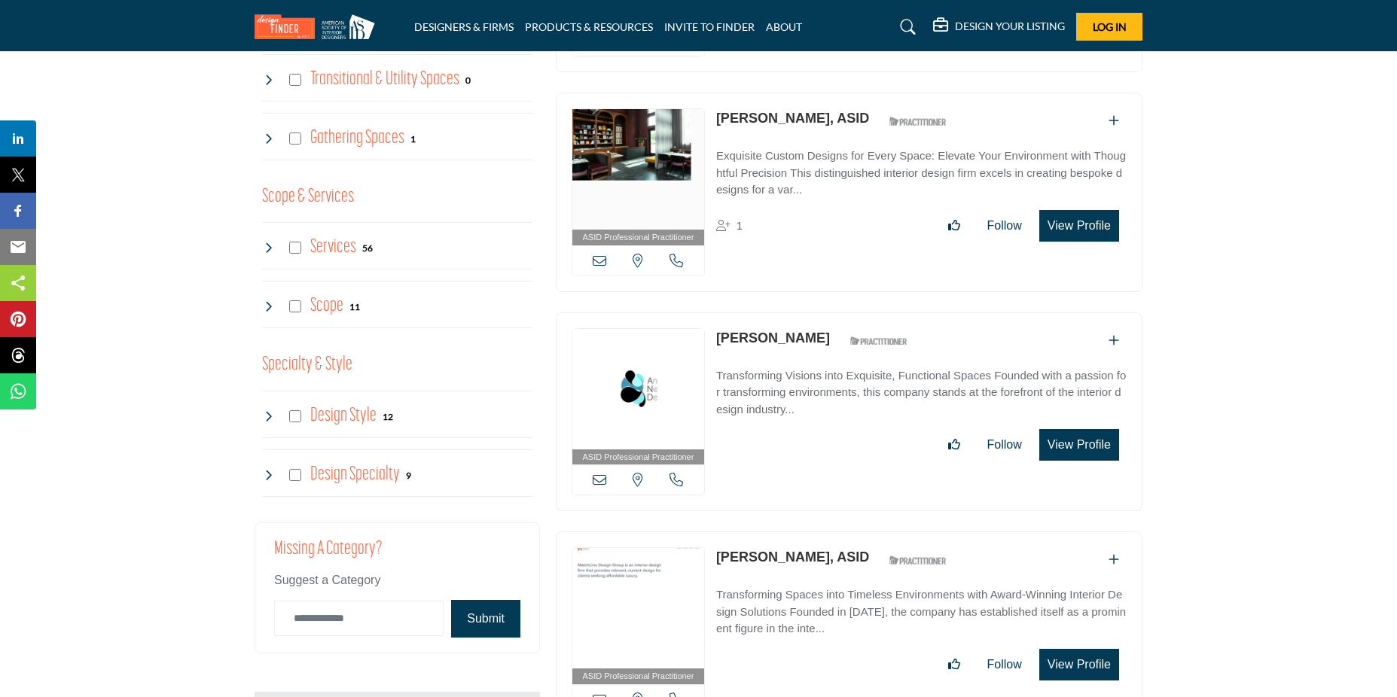
click at [1083, 222] on button "View Profile" at bounding box center [1079, 226] width 80 height 32
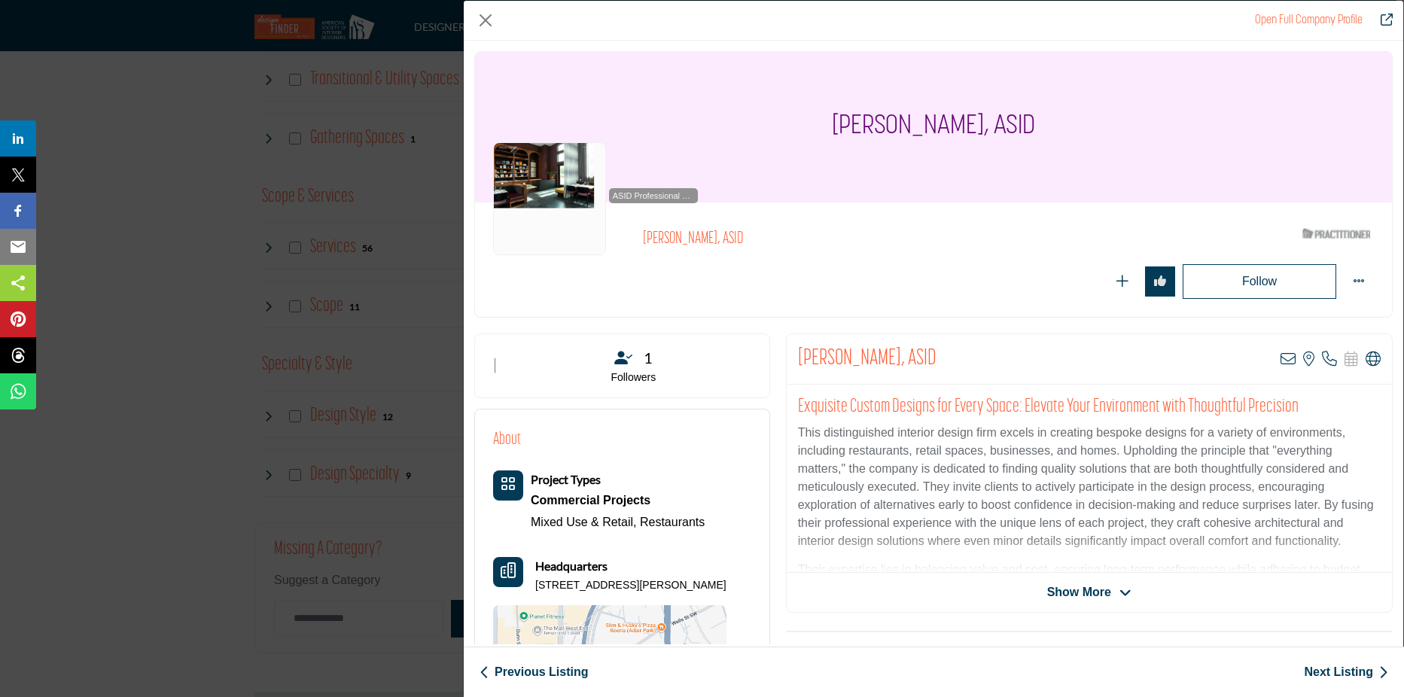
drag, startPoint x: 1083, startPoint y: 222, endPoint x: 1031, endPoint y: 371, distance: 157.6
click at [1028, 376] on div "[PERSON_NAME], ASID View email address of this listing View the location of thi…" at bounding box center [1089, 359] width 605 height 50
click at [1366, 357] on icon "Company Data Modal" at bounding box center [1373, 359] width 15 height 15
click at [489, 20] on button "Close" at bounding box center [485, 20] width 23 height 23
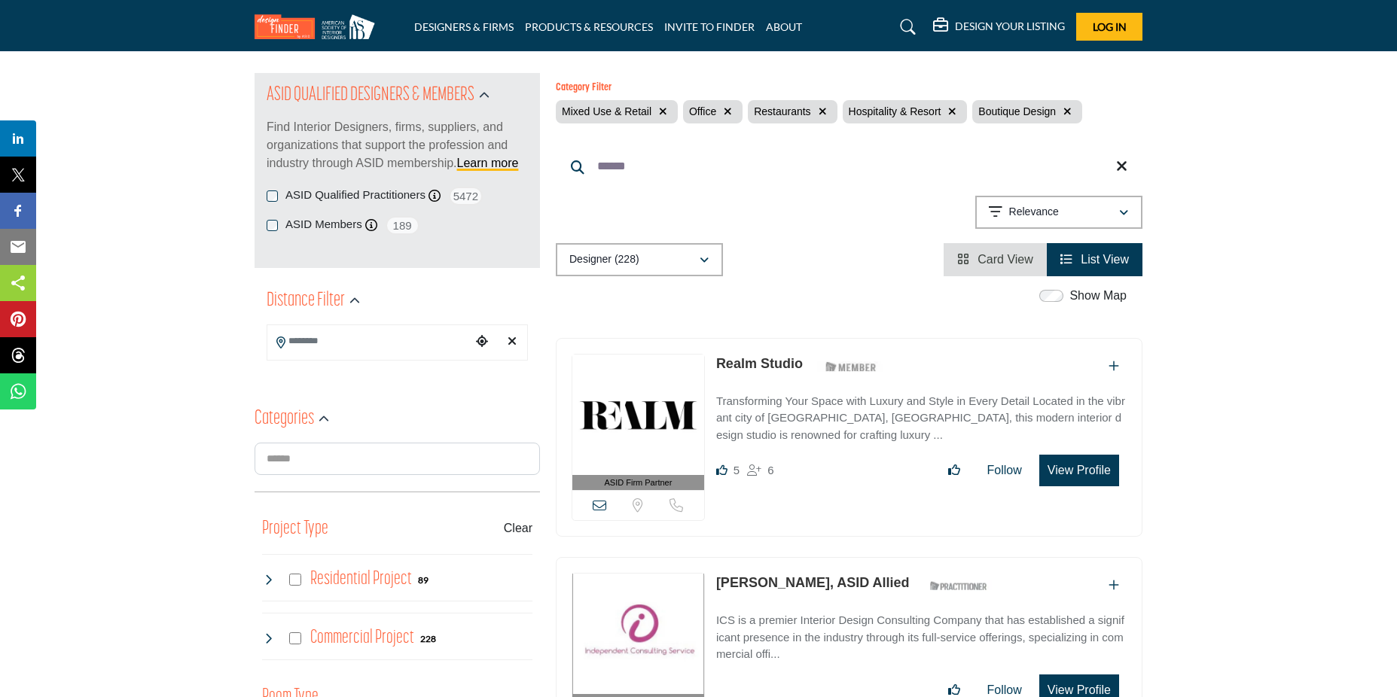
scroll to position [0, 0]
